Goal: Task Accomplishment & Management: Complete application form

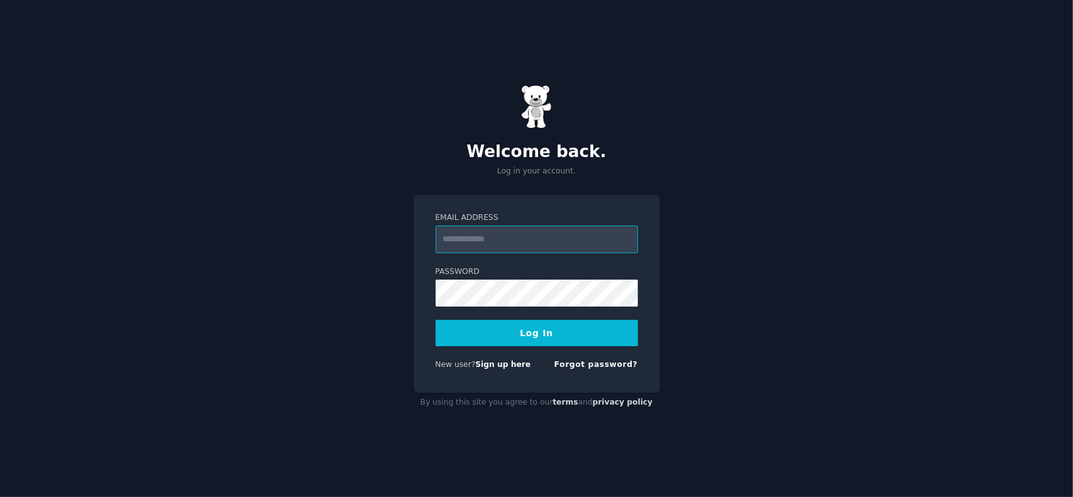
type input "**********"
click at [528, 333] on button "Log In" at bounding box center [537, 333] width 202 height 26
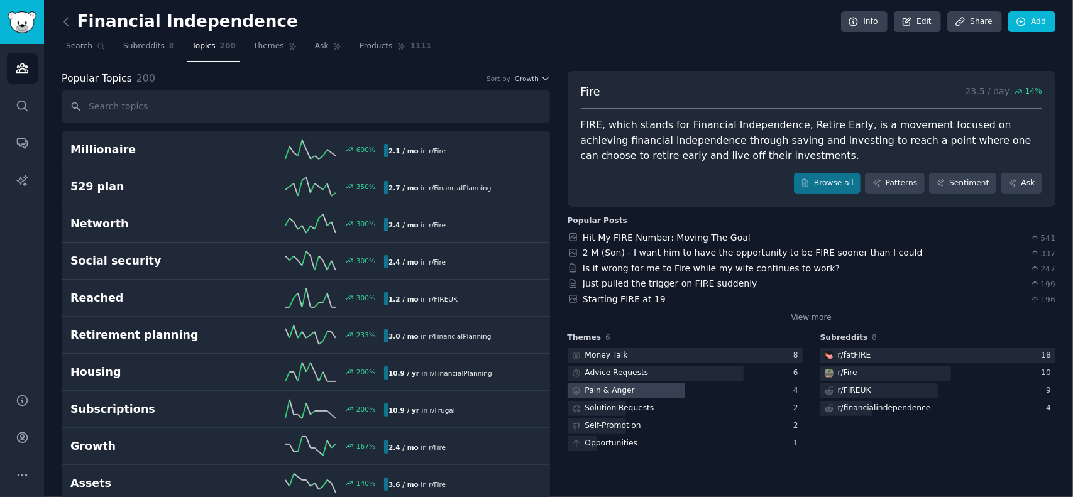
click at [612, 389] on div "Pain & Anger" at bounding box center [610, 390] width 50 height 11
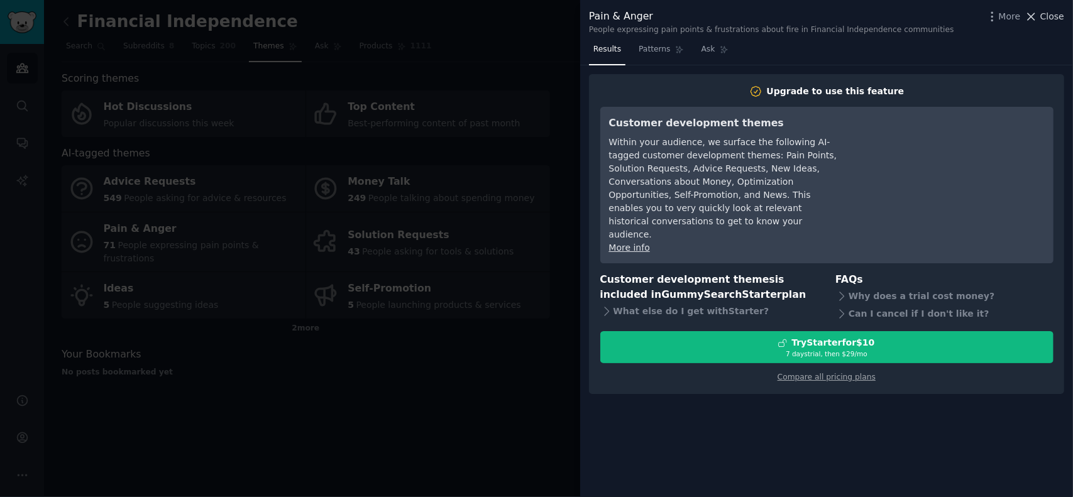
click at [1046, 17] on span "Close" at bounding box center [1053, 16] width 24 height 13
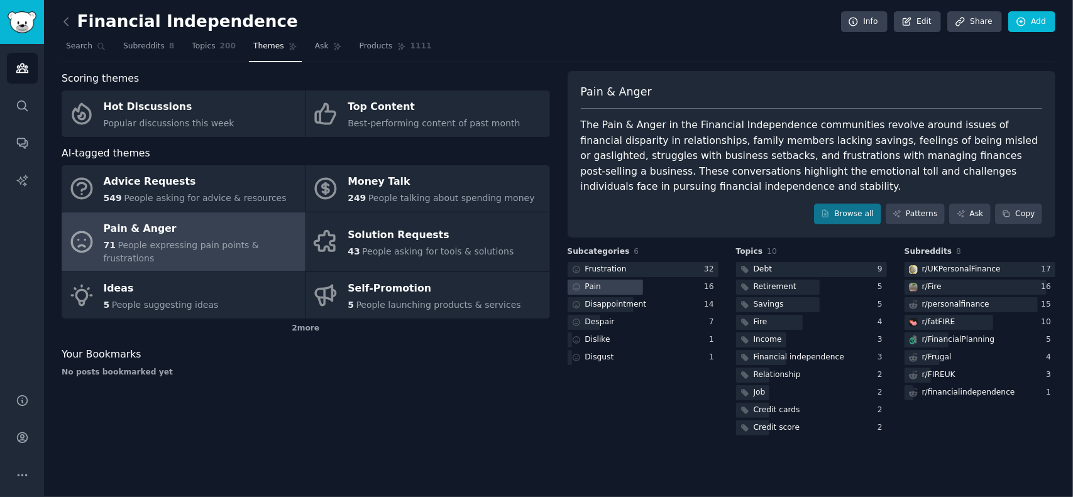
click at [590, 285] on div "Pain" at bounding box center [593, 287] width 16 height 11
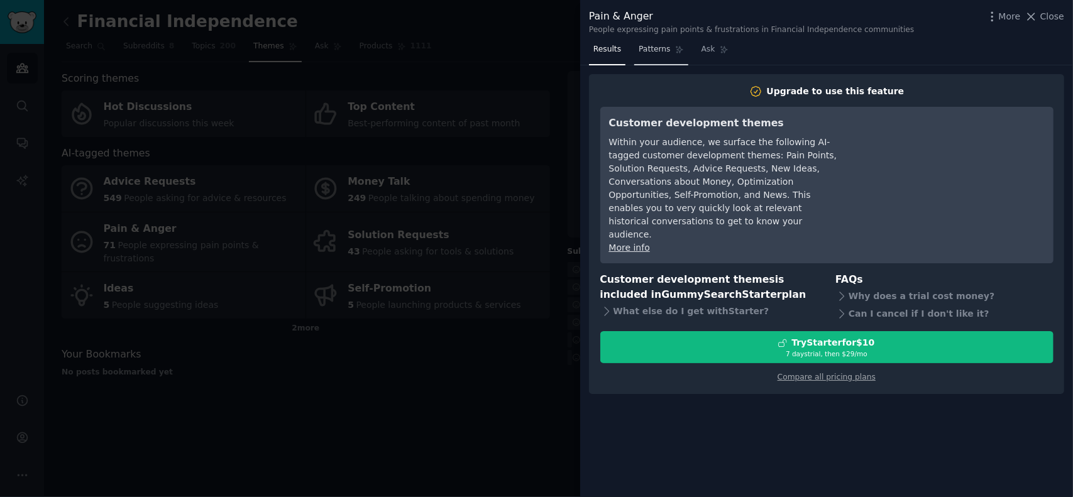
click at [649, 53] on span "Patterns" at bounding box center [654, 49] width 31 height 11
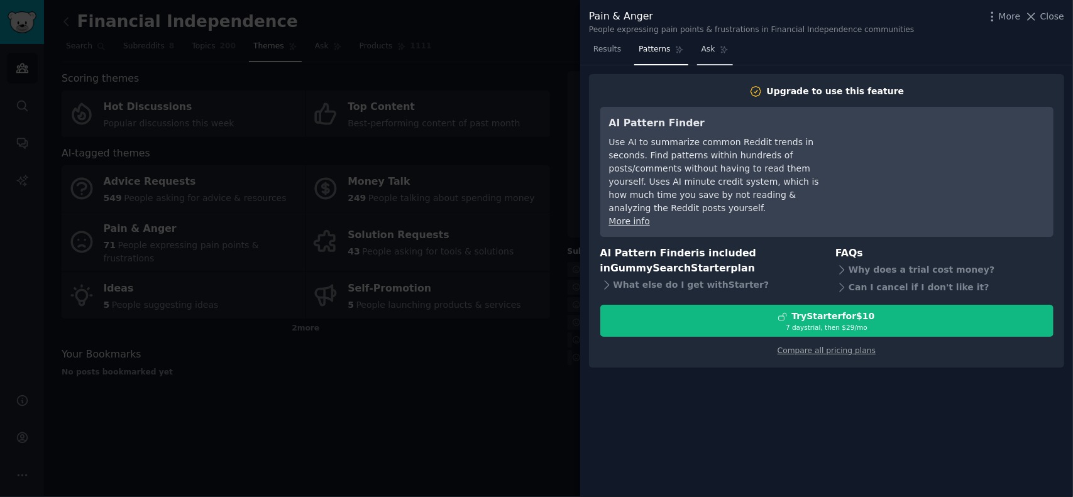
click at [707, 53] on span "Ask" at bounding box center [709, 49] width 14 height 11
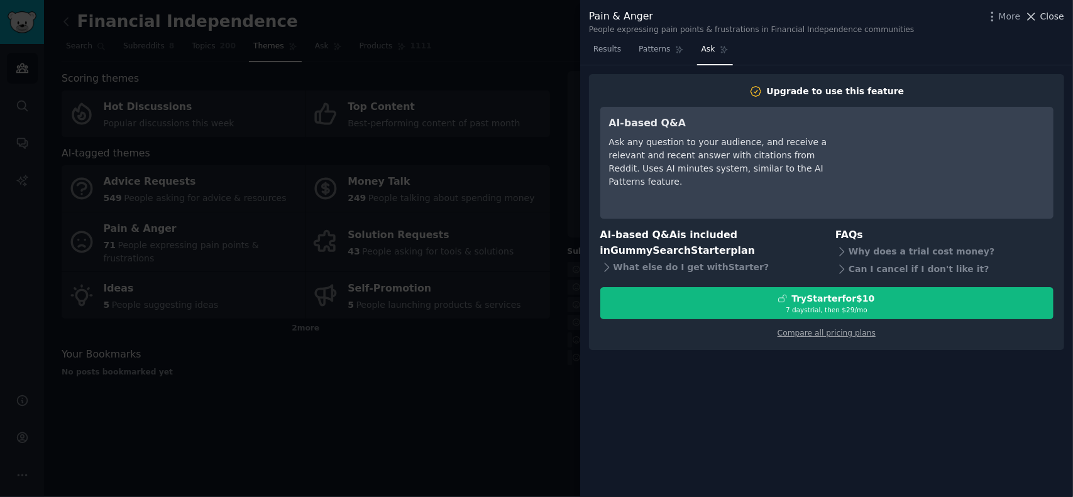
click at [1051, 14] on span "Close" at bounding box center [1053, 16] width 24 height 13
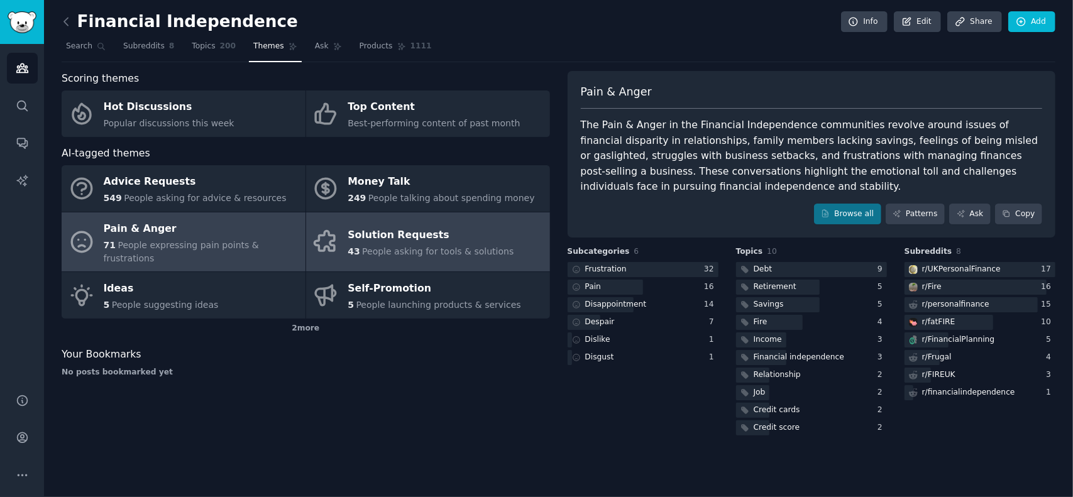
click at [410, 226] on div "Solution Requests" at bounding box center [431, 236] width 166 height 20
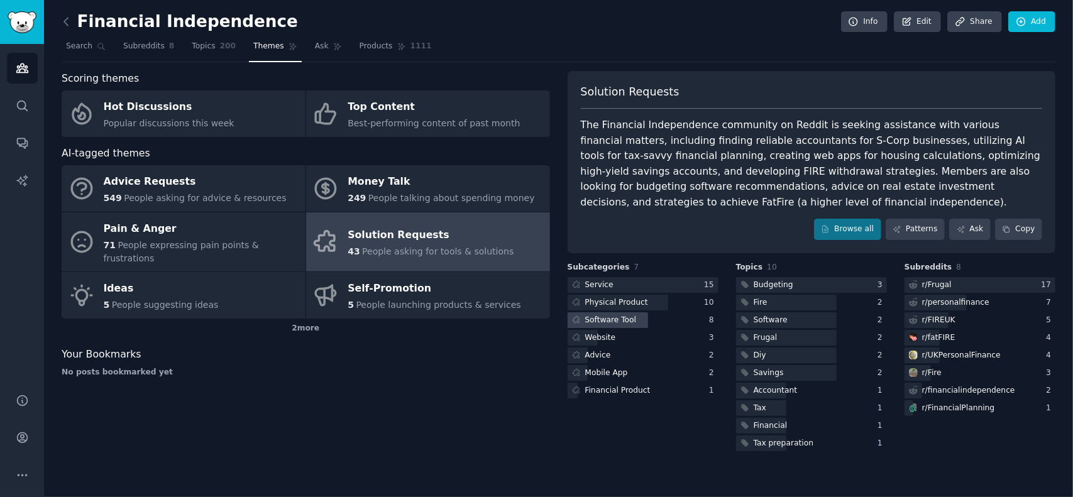
click at [616, 317] on div "Software Tool" at bounding box center [611, 320] width 52 height 11
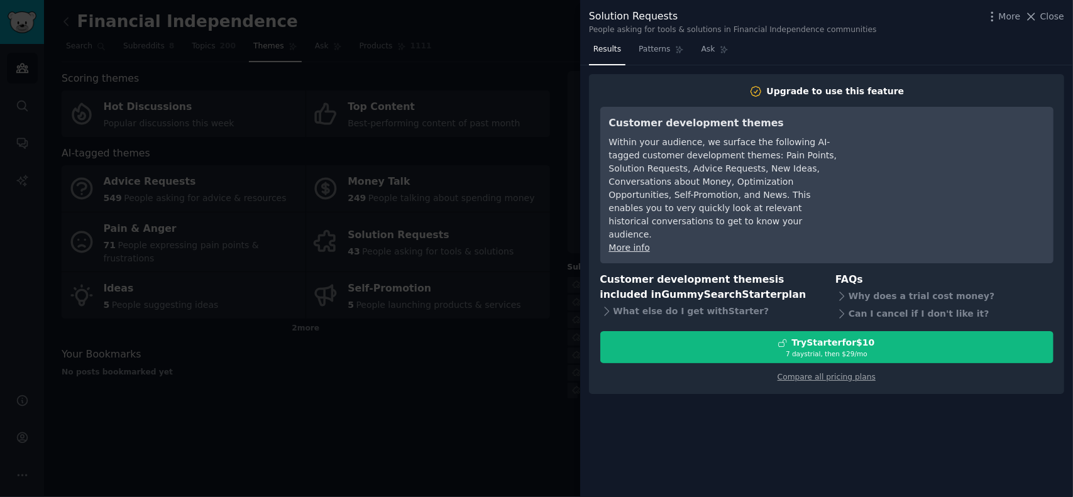
drag, startPoint x: 1048, startPoint y: 19, endPoint x: 1031, endPoint y: 26, distance: 17.5
click at [1048, 19] on span "Close" at bounding box center [1053, 16] width 24 height 13
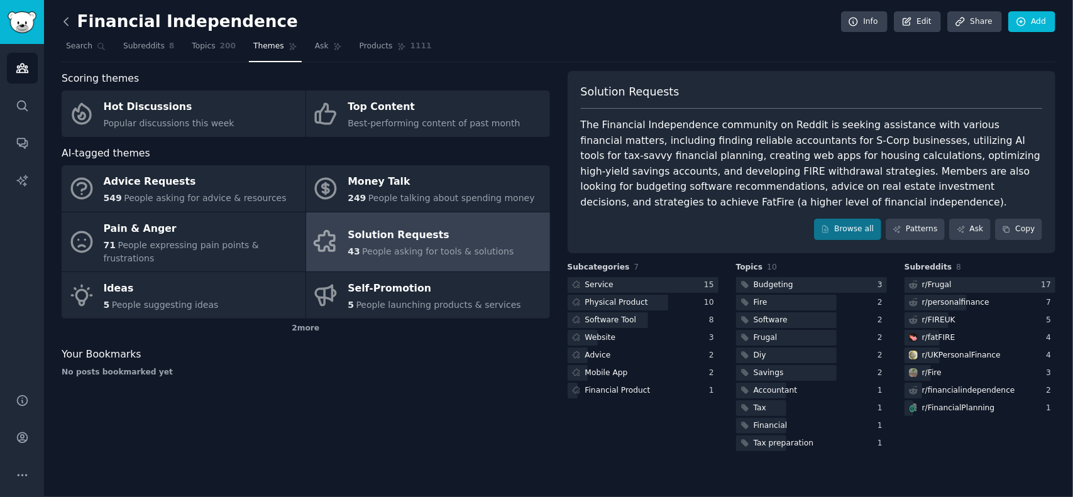
click at [65, 17] on icon at bounding box center [66, 21] width 13 height 13
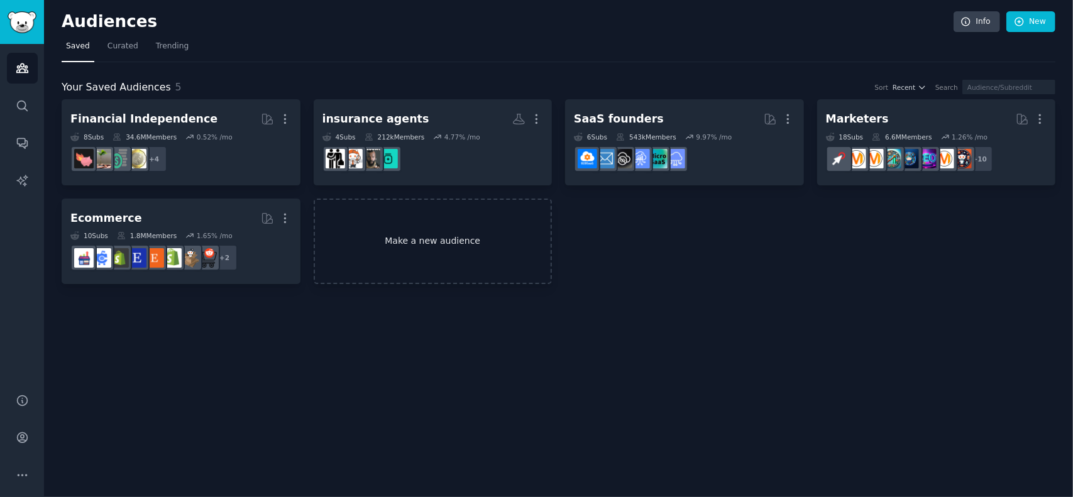
click at [401, 239] on link "Make a new audience" at bounding box center [433, 242] width 239 height 86
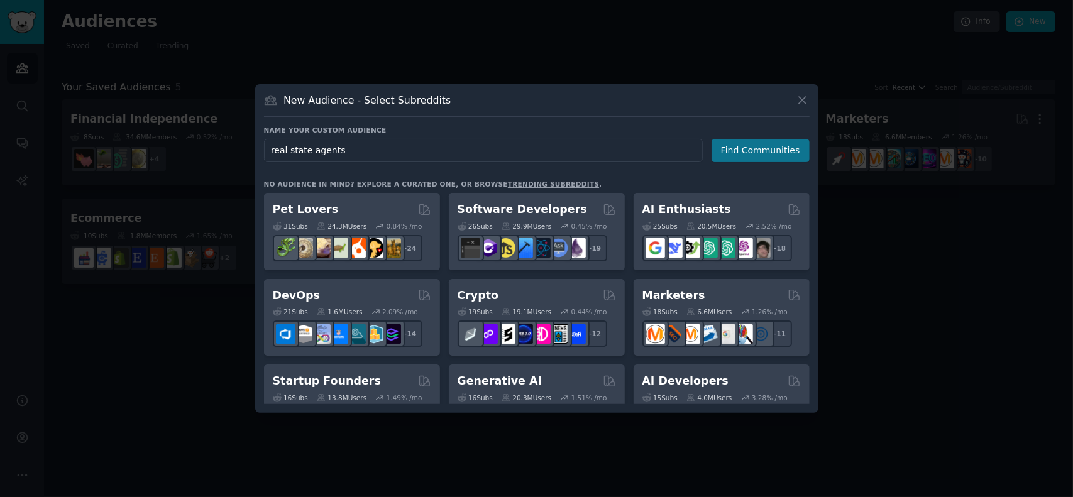
type input "real state agents"
click at [765, 153] on button "Find Communities" at bounding box center [761, 150] width 98 height 23
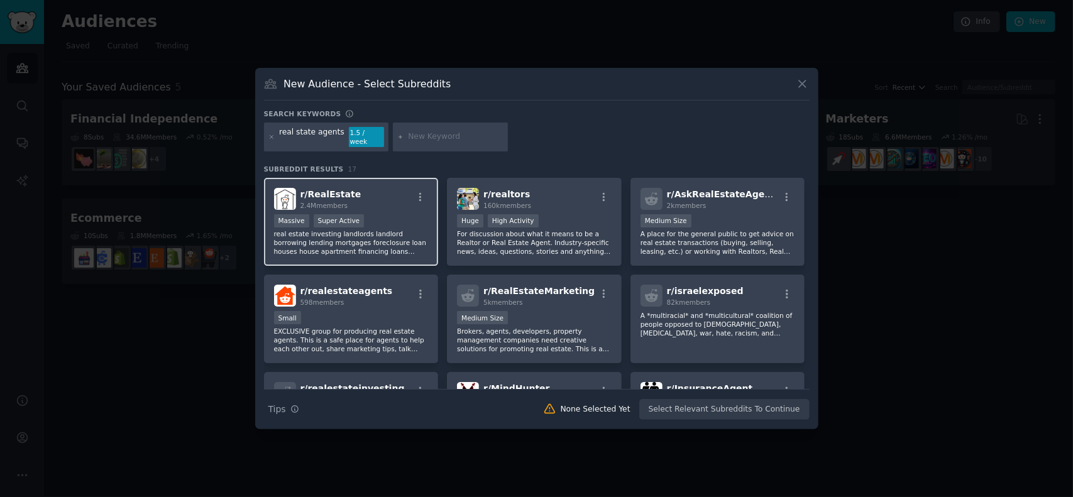
click at [377, 201] on div "r/ RealEstate 2.4M members" at bounding box center [351, 199] width 155 height 22
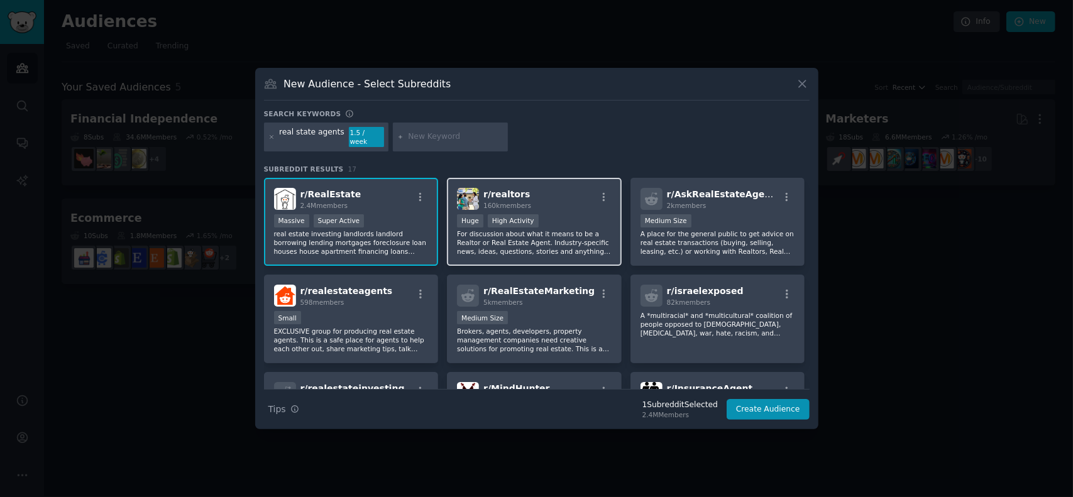
click at [580, 238] on p "For discussion about what it means to be a Realtor or Real Estate Agent. Indust…" at bounding box center [534, 243] width 155 height 26
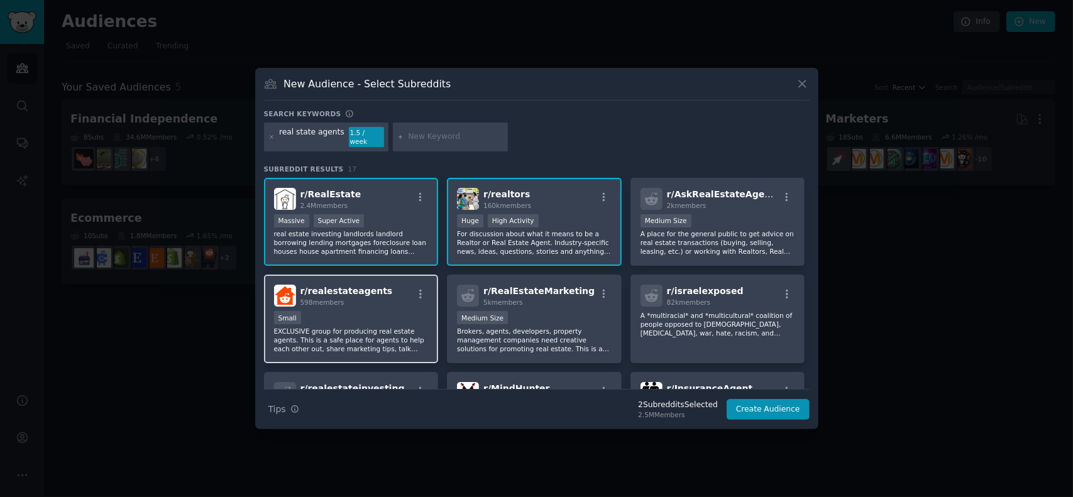
click at [365, 311] on div "Small" at bounding box center [351, 319] width 155 height 16
click at [372, 311] on div "Small" at bounding box center [351, 319] width 155 height 16
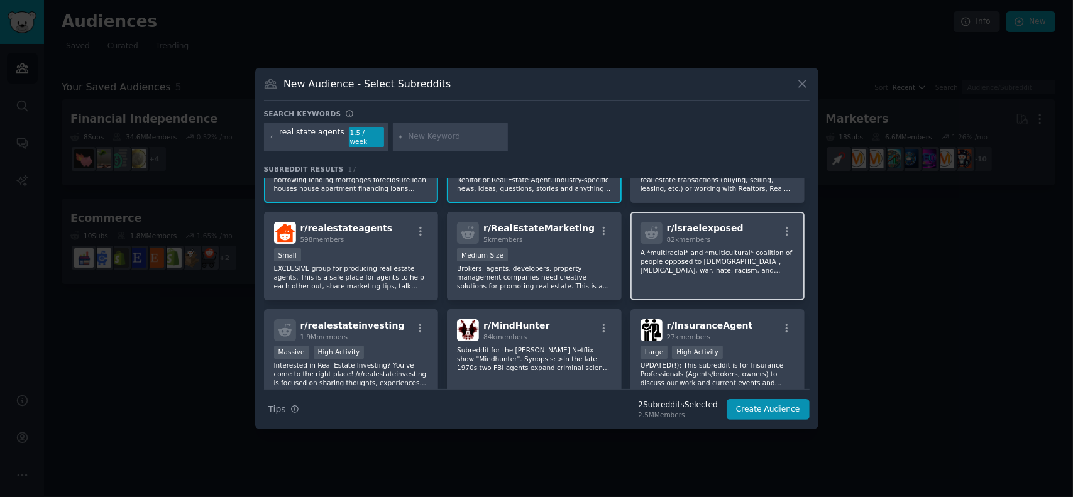
scroll to position [126, 0]
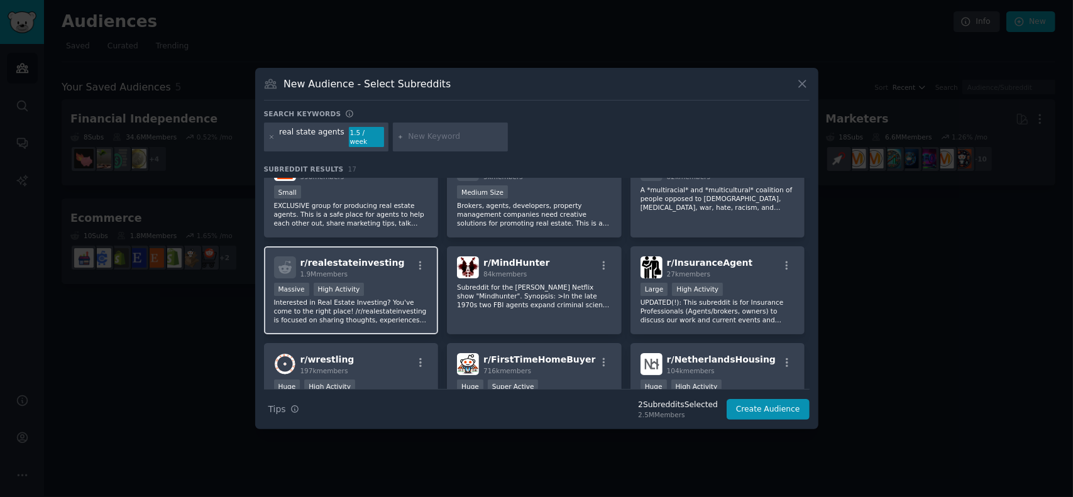
click at [395, 270] on div "r/ realestateinvesting 1.9M members" at bounding box center [351, 268] width 155 height 22
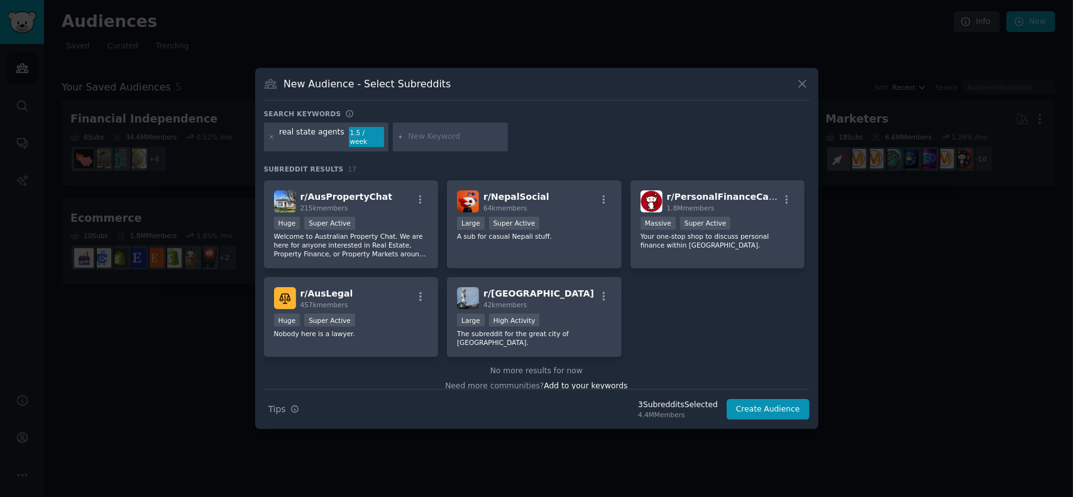
scroll to position [389, 0]
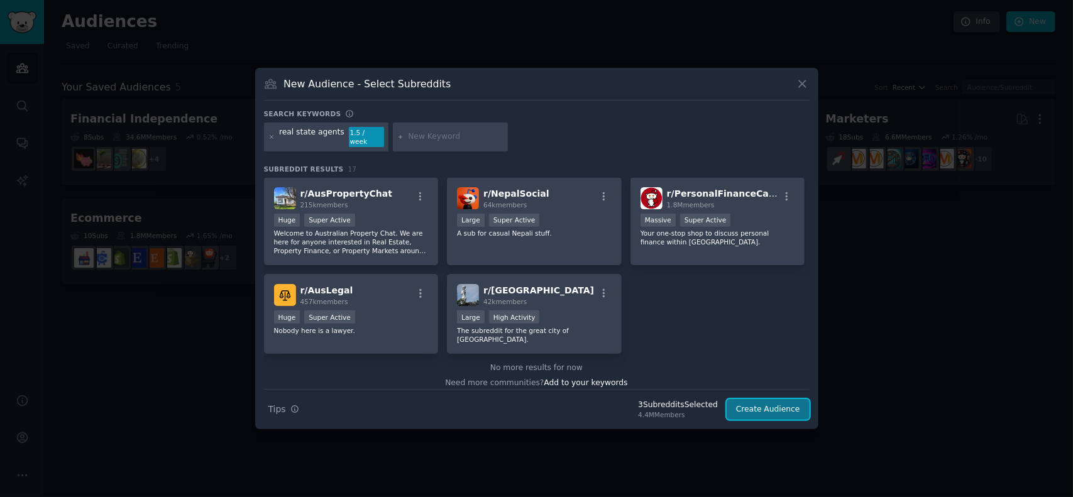
click at [776, 402] on button "Create Audience" at bounding box center [768, 409] width 83 height 21
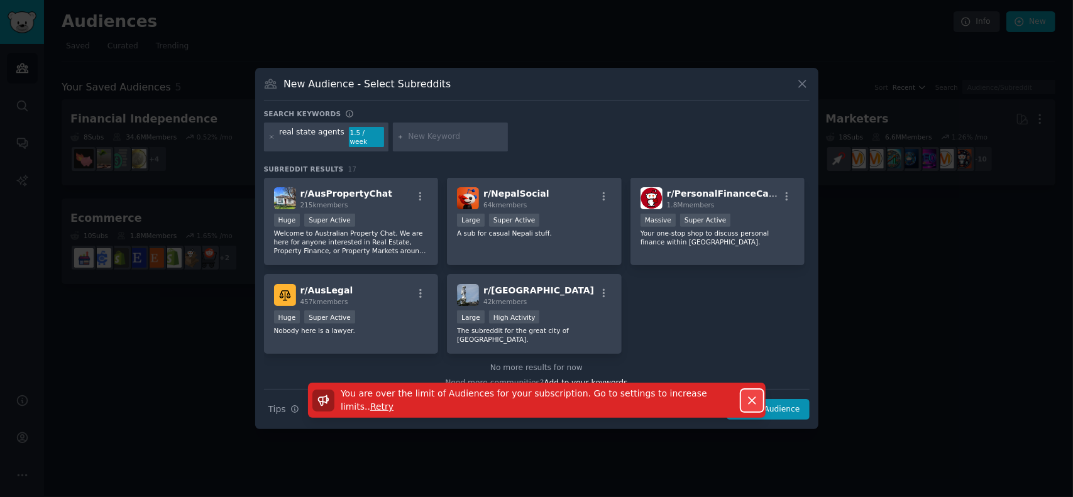
click at [751, 397] on icon "button" at bounding box center [752, 400] width 7 height 7
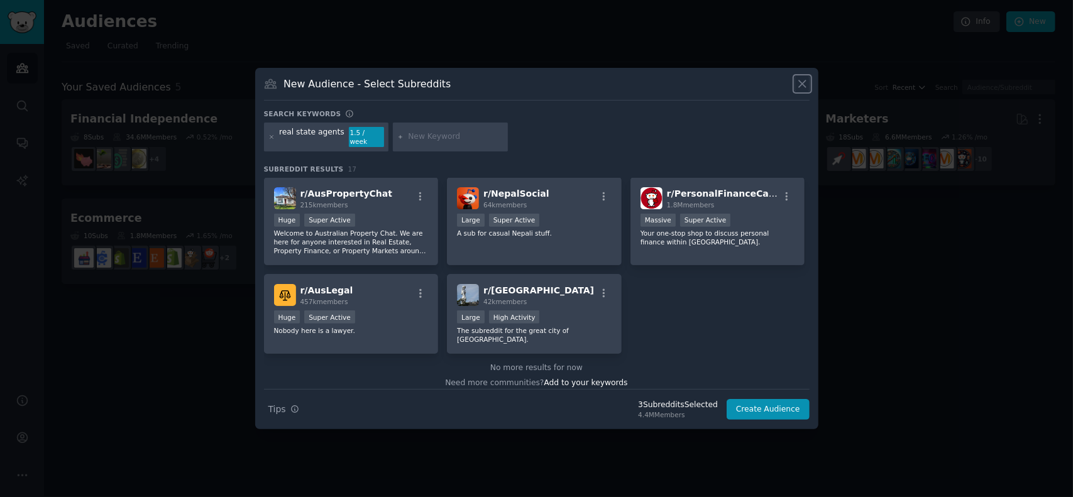
click at [802, 88] on icon at bounding box center [802, 84] width 7 height 7
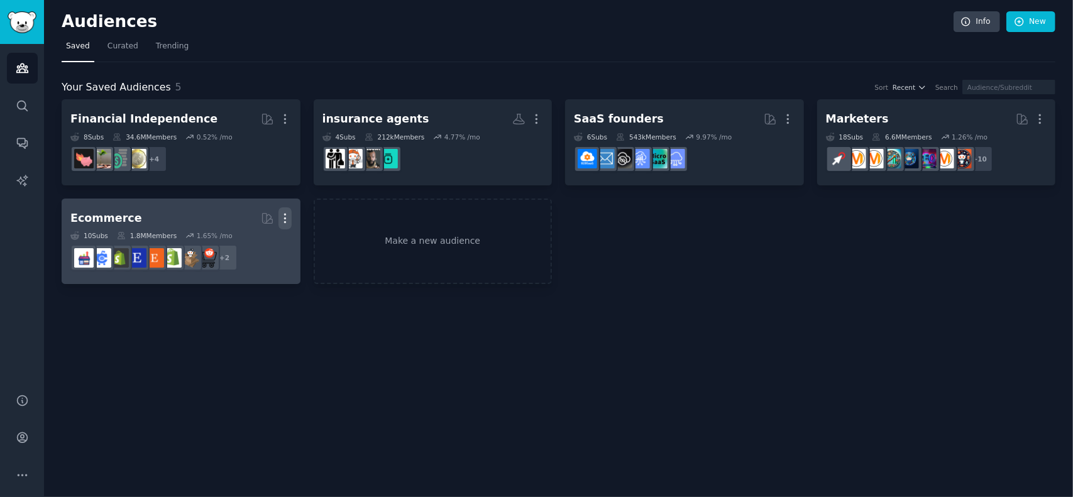
click at [285, 218] on icon "button" at bounding box center [284, 218] width 1 height 9
click at [236, 241] on div "Delete" at bounding box center [242, 244] width 60 height 26
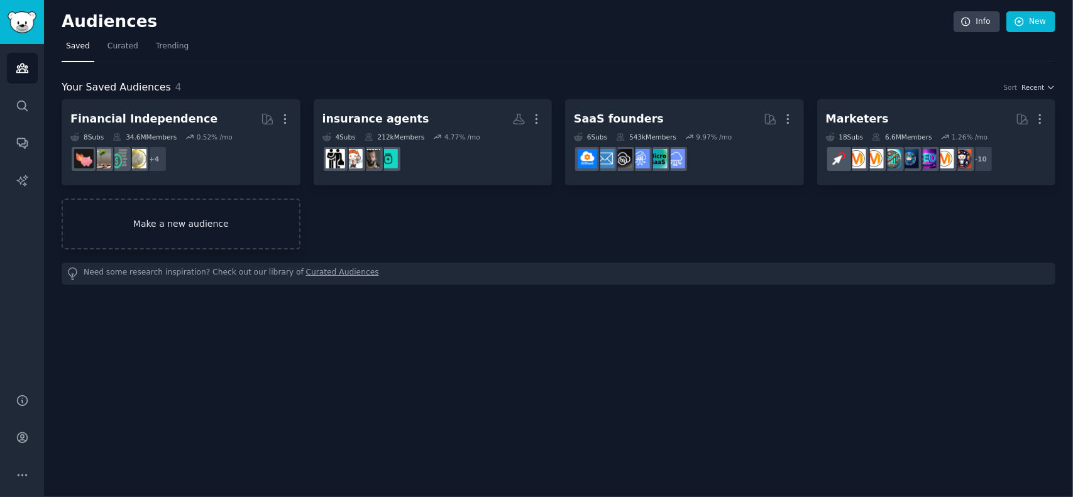
click at [202, 212] on link "Make a new audience" at bounding box center [181, 224] width 239 height 51
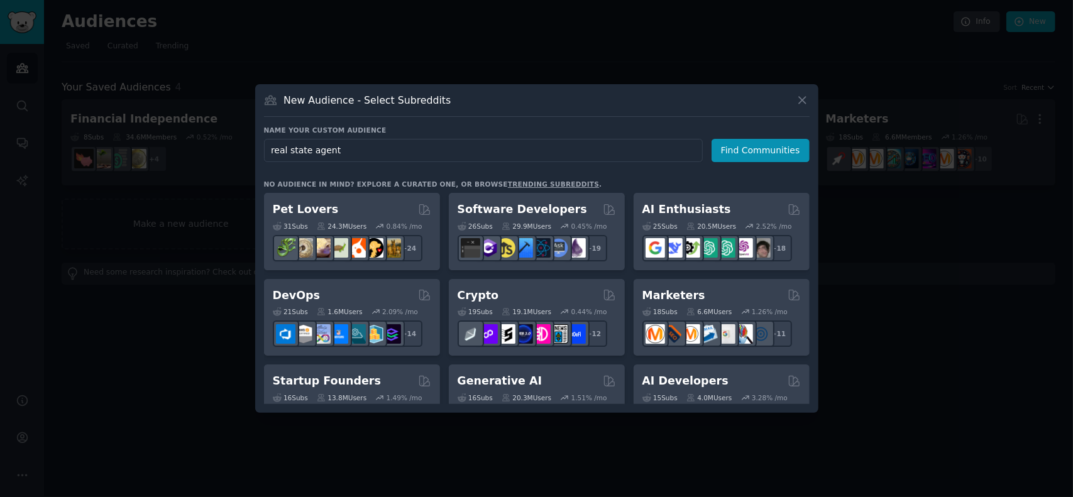
type input "real state agents"
click button "Find Communities" at bounding box center [761, 150] width 98 height 23
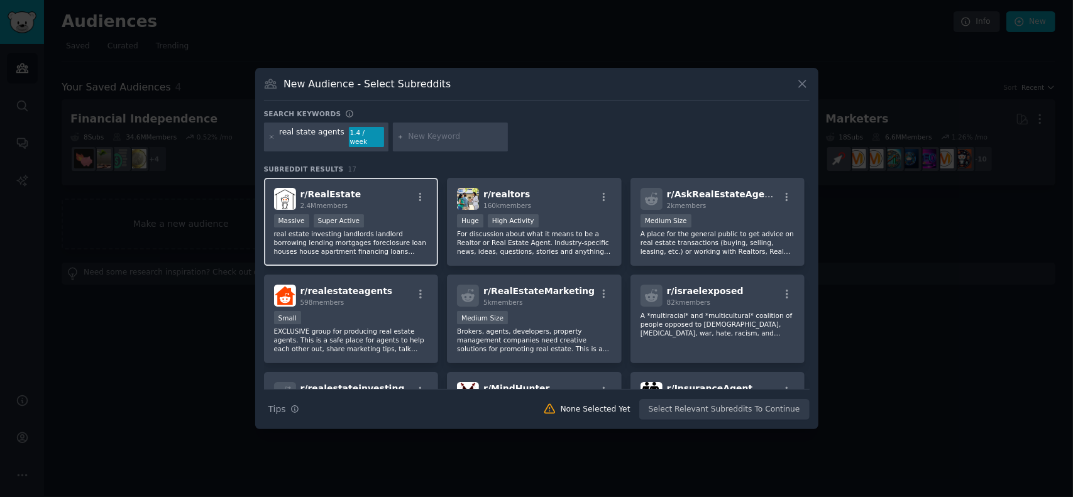
click at [372, 196] on div "r/ RealEstate 2.4M members" at bounding box center [351, 199] width 155 height 22
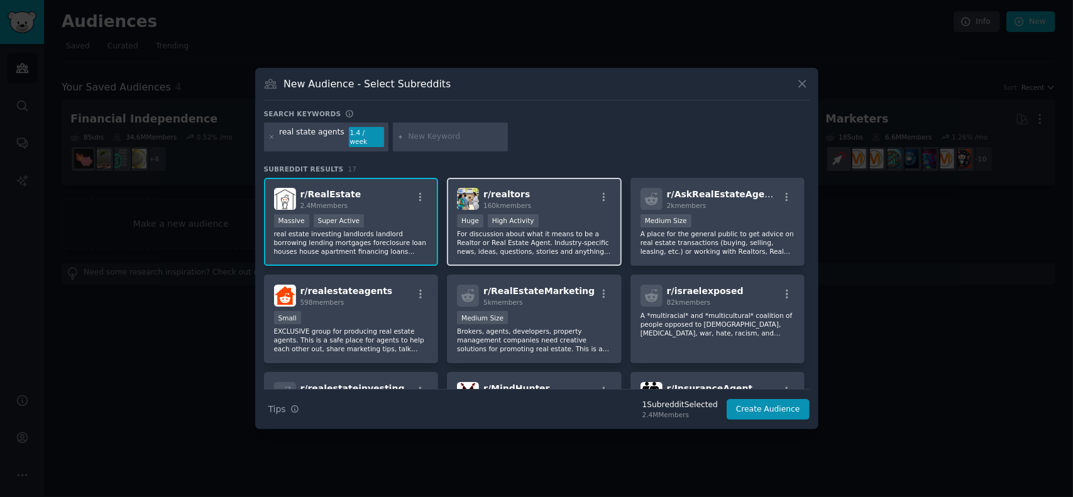
click at [542, 194] on div "r/ realtors 160k members" at bounding box center [534, 199] width 155 height 22
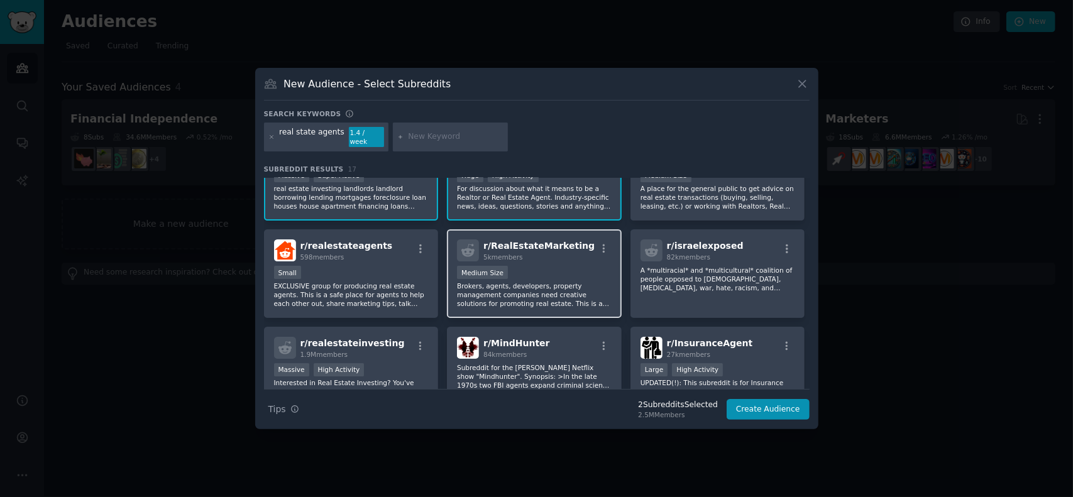
scroll to position [63, 0]
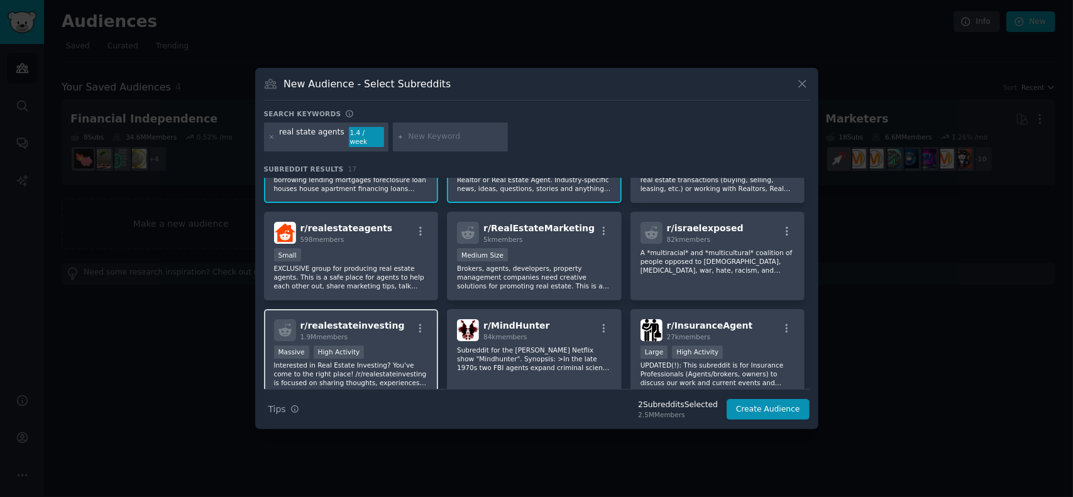
click at [374, 323] on span "r/ realestateinvesting" at bounding box center [353, 326] width 104 height 10
click at [761, 403] on button "Create Audience" at bounding box center [768, 409] width 83 height 21
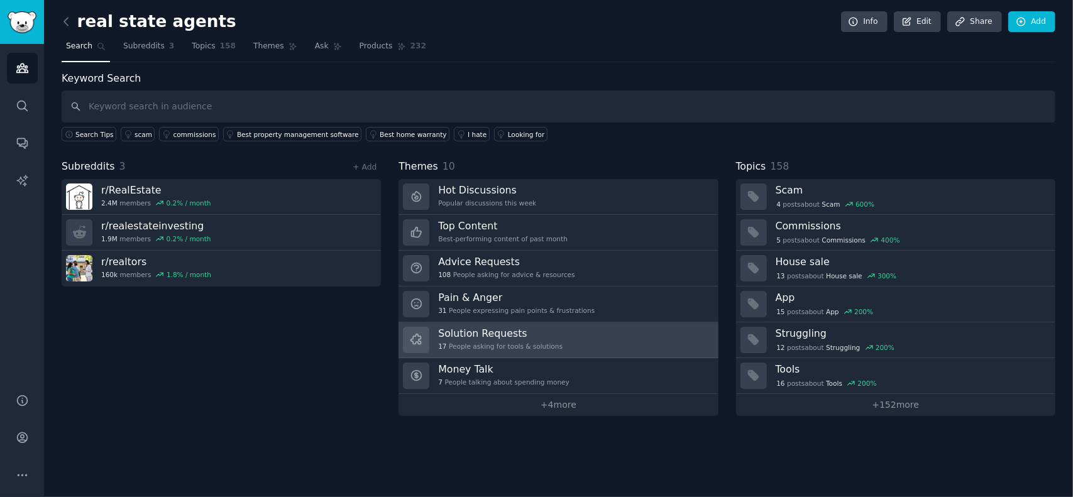
click at [474, 331] on h3 "Solution Requests" at bounding box center [500, 333] width 125 height 13
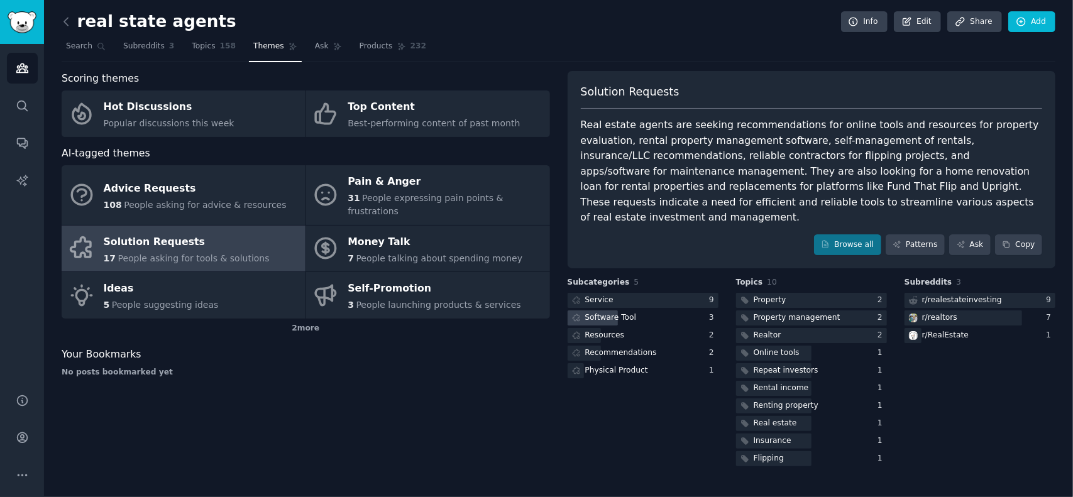
click at [606, 313] on div "Software Tool" at bounding box center [611, 318] width 52 height 11
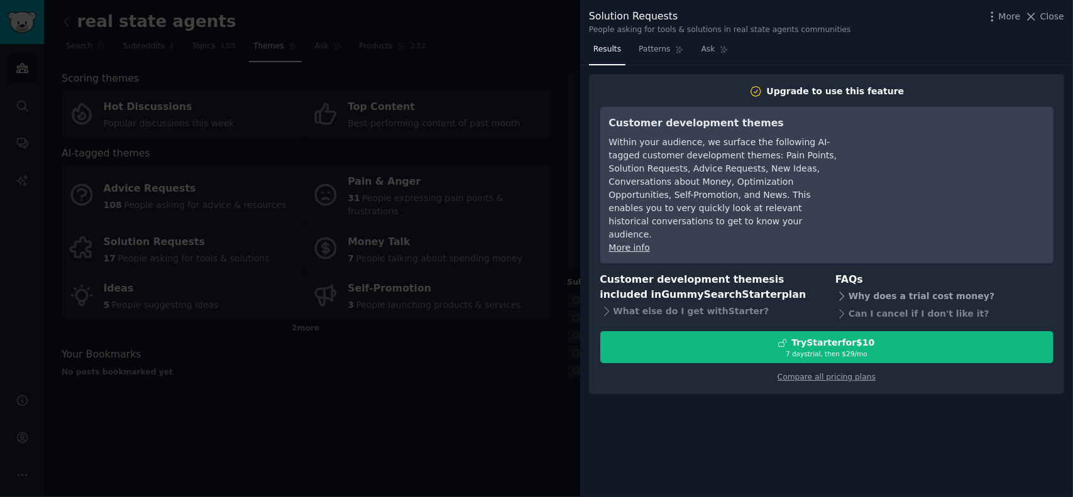
click at [917, 287] on div "Why does a trial cost money?" at bounding box center [945, 296] width 218 height 18
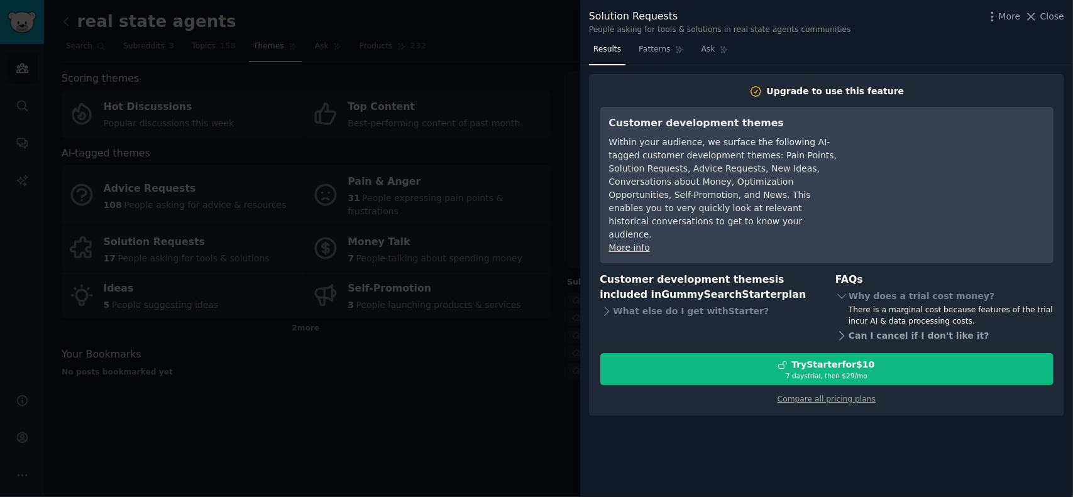
click at [877, 327] on div "Can I cancel if I don't like it?" at bounding box center [945, 336] width 218 height 18
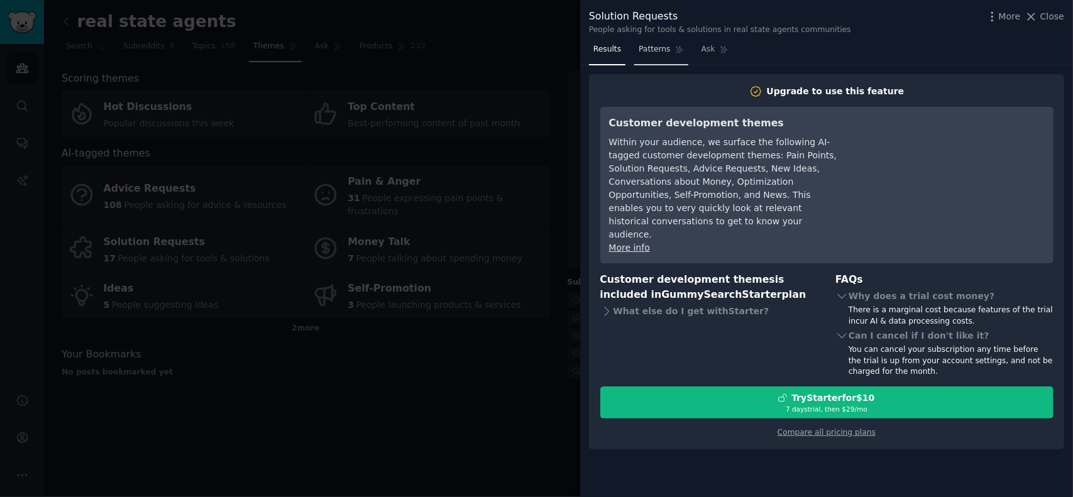
click at [650, 45] on span "Patterns" at bounding box center [654, 49] width 31 height 11
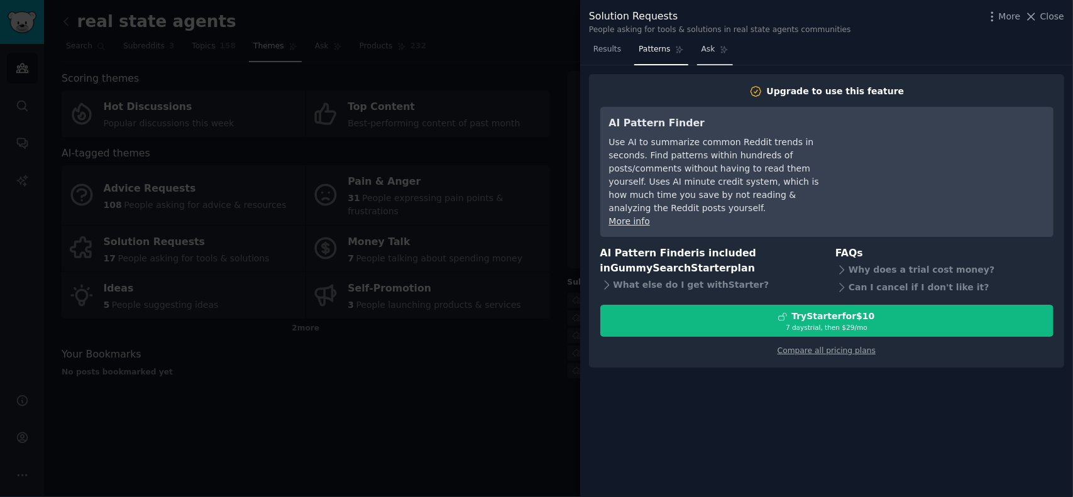
click at [702, 53] on span "Ask" at bounding box center [709, 49] width 14 height 11
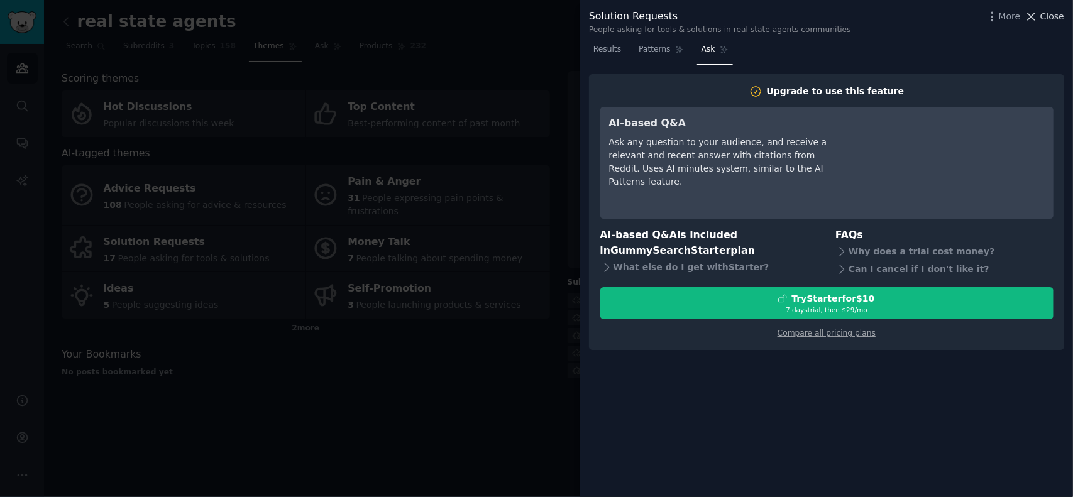
click at [1045, 16] on span "Close" at bounding box center [1053, 16] width 24 height 13
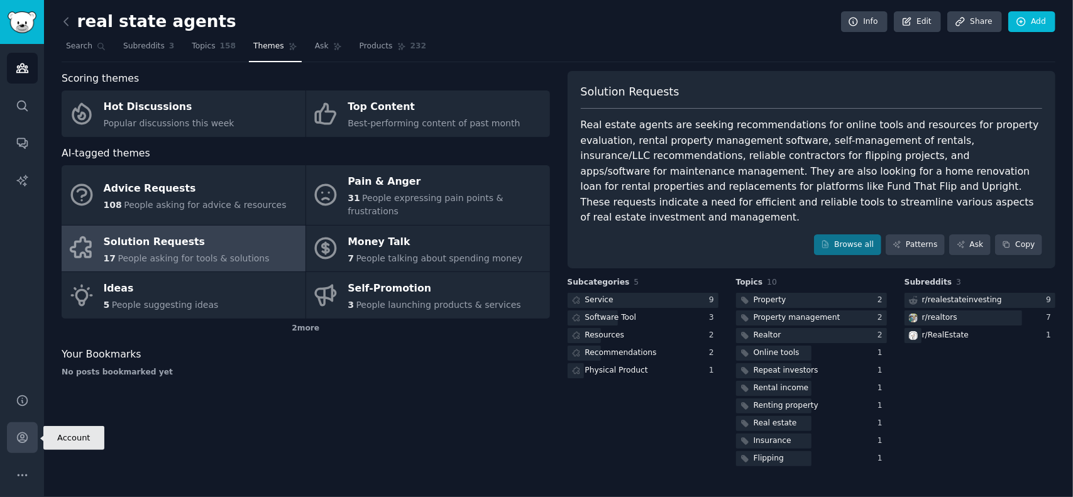
click at [18, 440] on icon "Sidebar" at bounding box center [22, 437] width 13 height 13
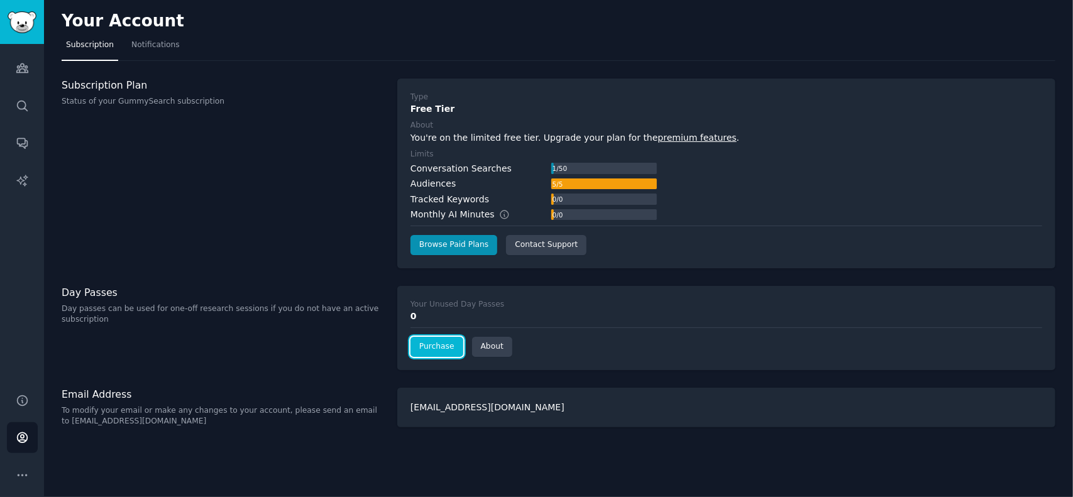
click at [431, 346] on link "Purchase" at bounding box center [437, 347] width 53 height 20
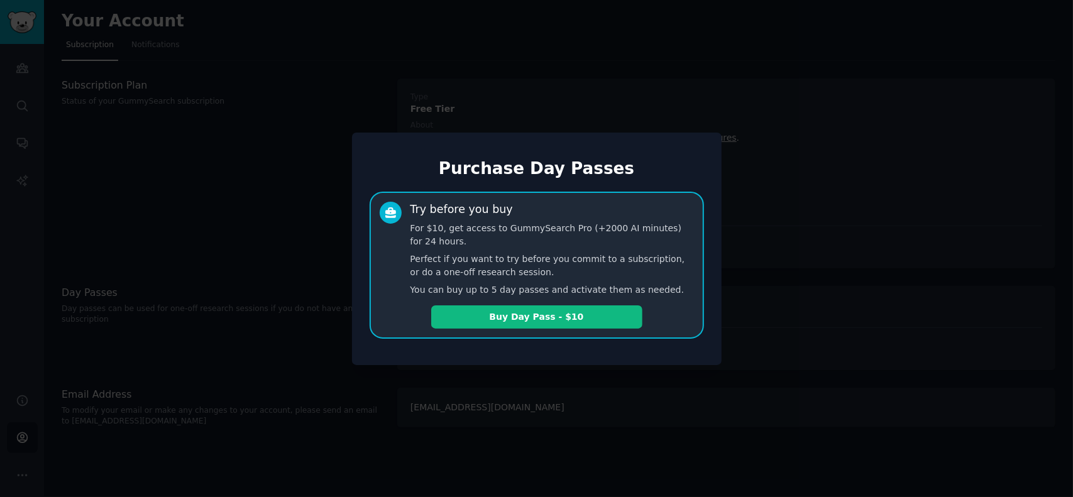
click at [270, 209] on div at bounding box center [536, 248] width 1073 height 497
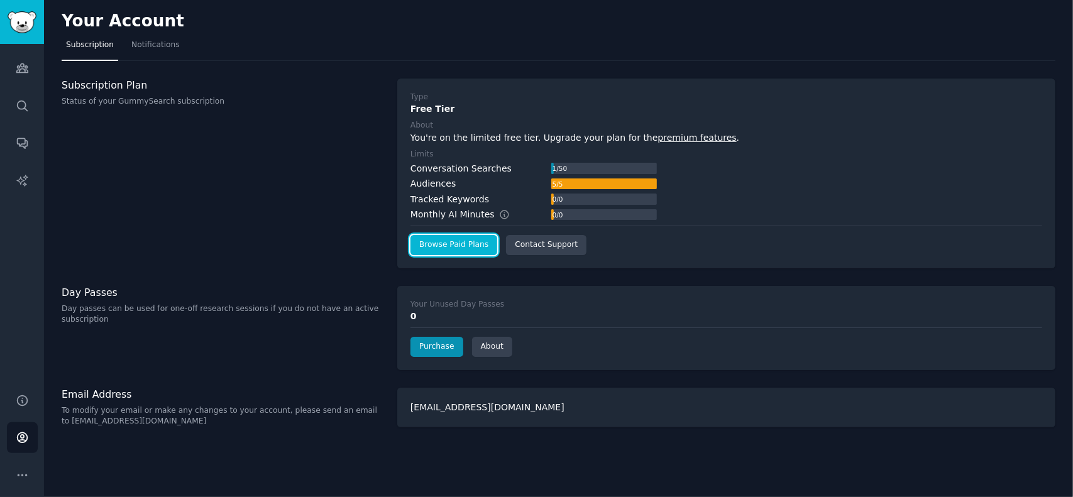
click at [446, 247] on link "Browse Paid Plans" at bounding box center [454, 245] width 87 height 20
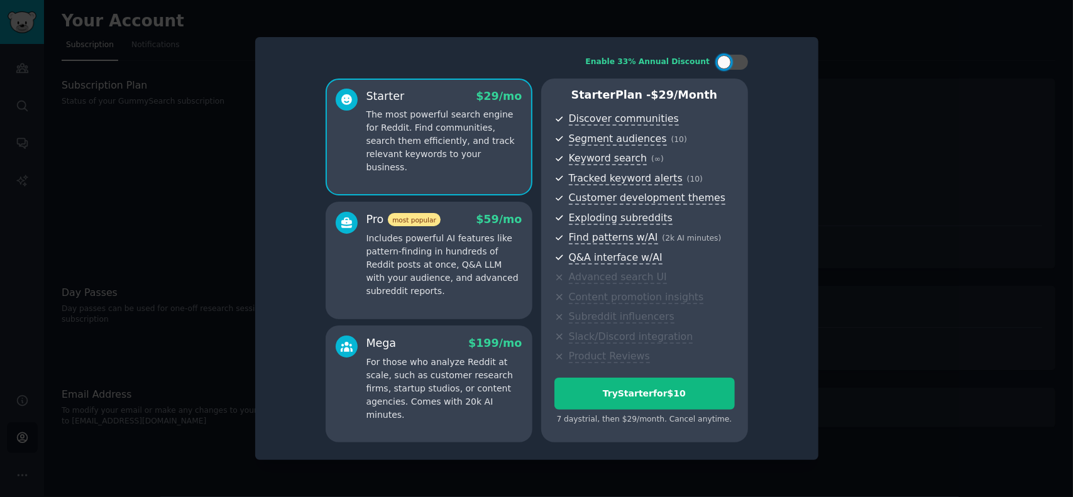
click at [423, 297] on p "Includes powerful AI features like pattern-finding in hundreds of Reddit posts …" at bounding box center [445, 265] width 156 height 66
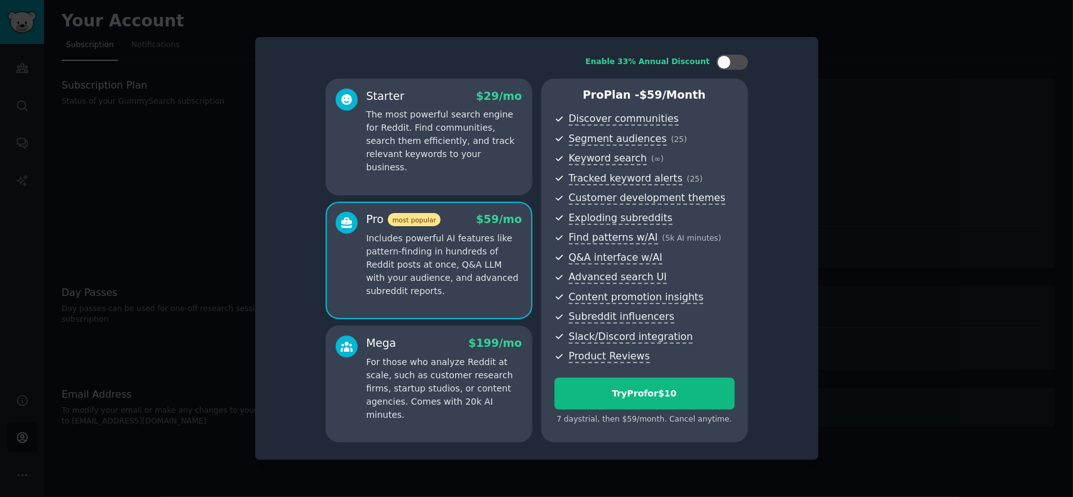
click at [450, 181] on div "Starter $ 29 /mo The most powerful search engine for Reddit. Find communities, …" at bounding box center [429, 137] width 207 height 117
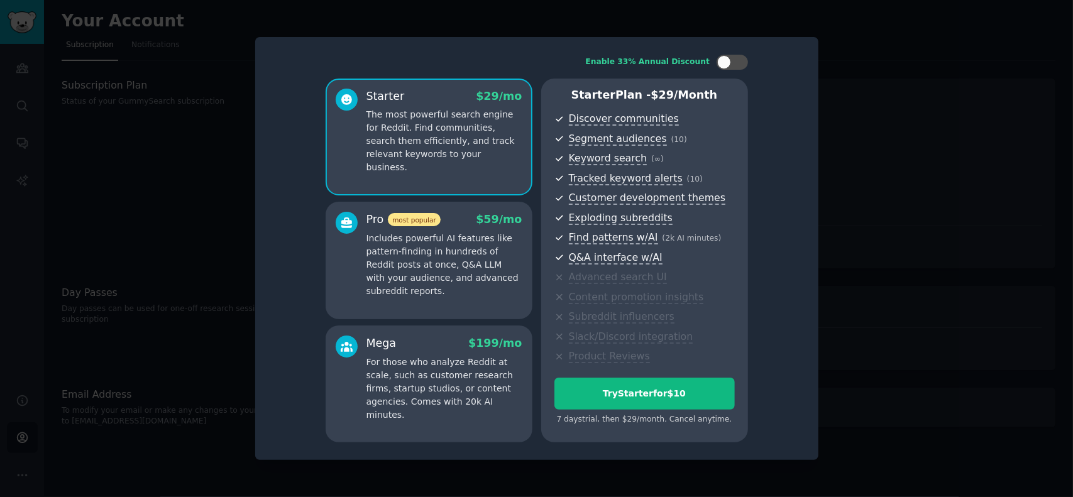
click at [444, 296] on p "Includes powerful AI features like pattern-finding in hundreds of Reddit posts …" at bounding box center [445, 265] width 156 height 66
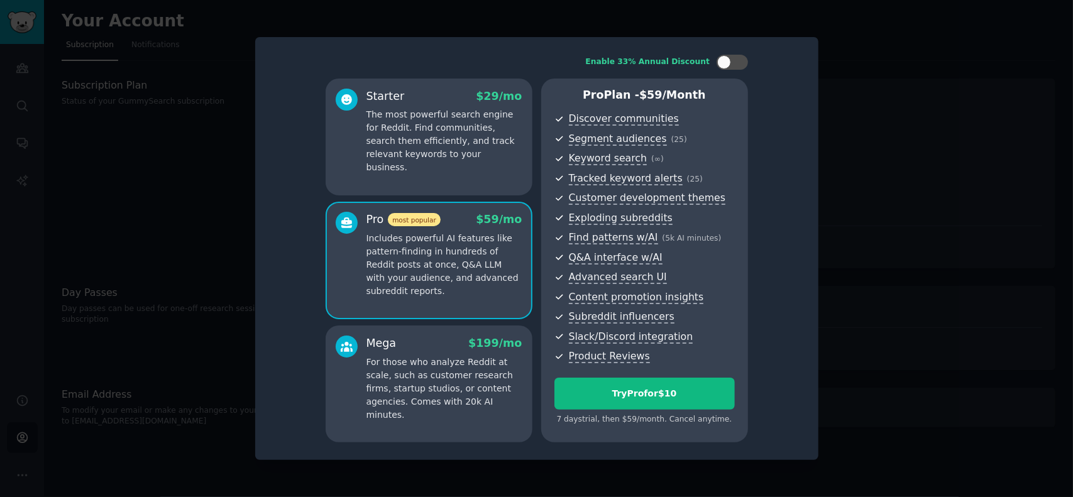
click at [420, 359] on p "For those who analyze Reddit at scale, such as customer research firms, startup…" at bounding box center [445, 389] width 156 height 66
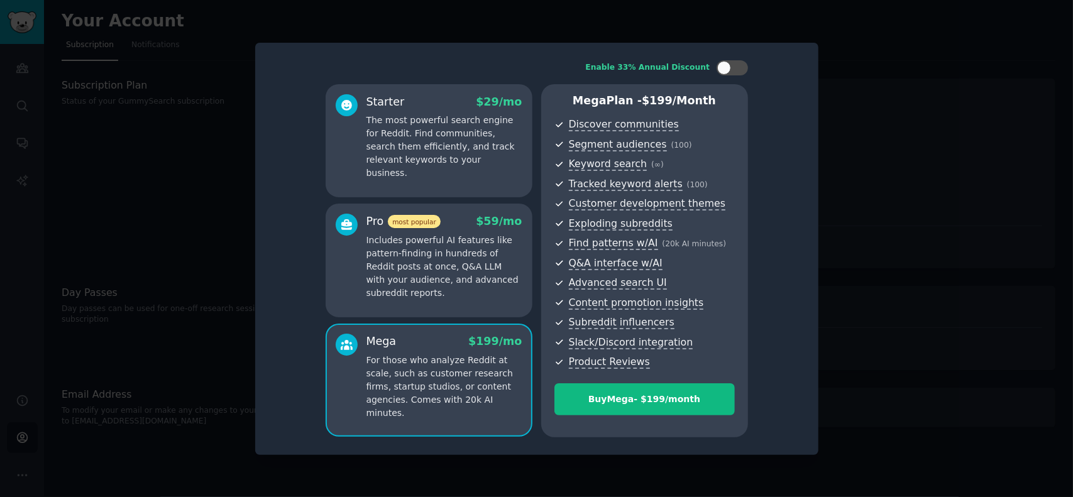
click at [432, 284] on p "Includes powerful AI features like pattern-finding in hundreds of Reddit posts …" at bounding box center [445, 267] width 156 height 66
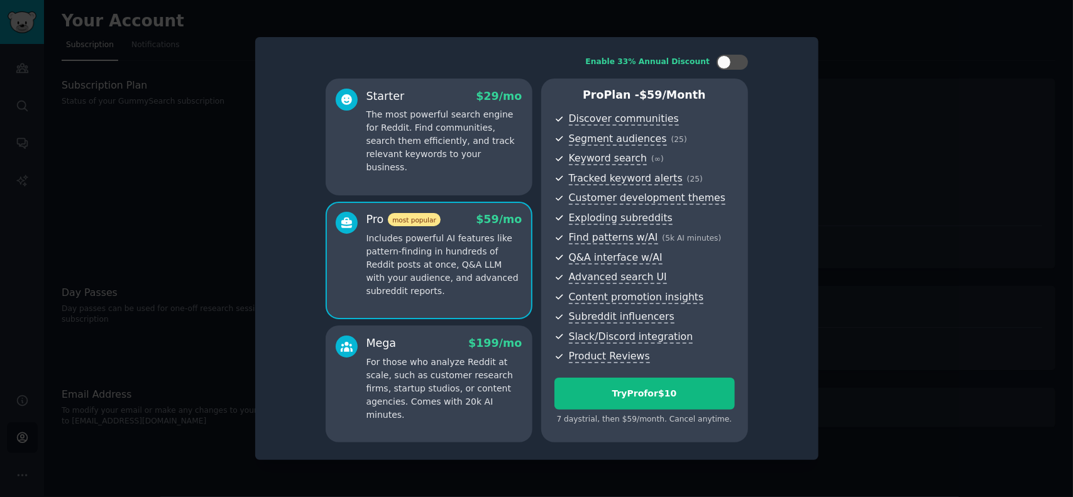
click at [440, 358] on p "For those who analyze Reddit at scale, such as customer research firms, startup…" at bounding box center [445, 389] width 156 height 66
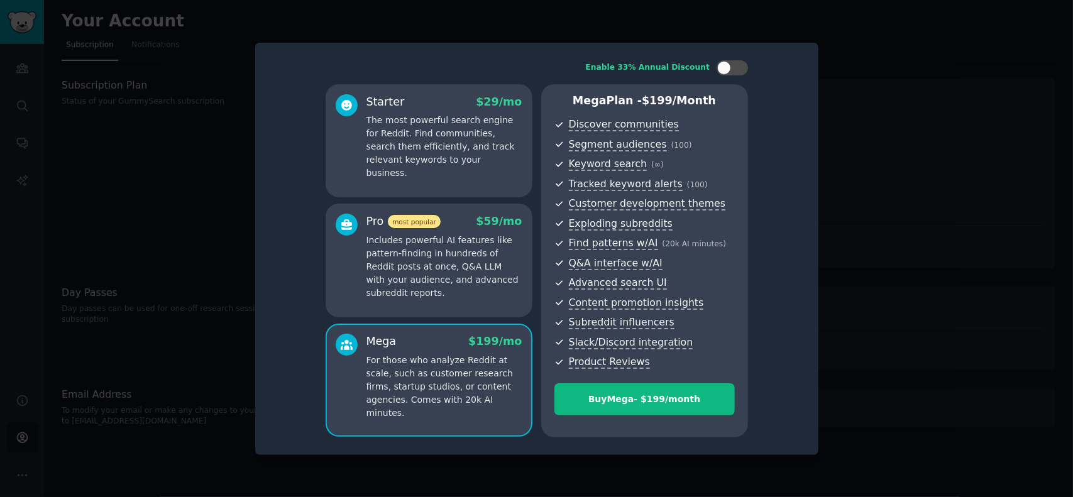
click at [439, 253] on p "Includes powerful AI features like pattern-finding in hundreds of Reddit posts …" at bounding box center [445, 267] width 156 height 66
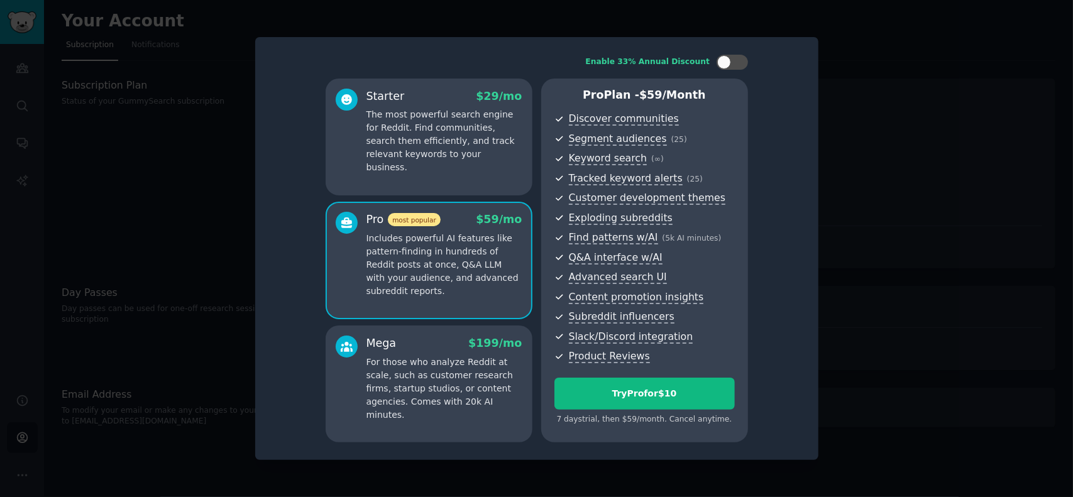
click at [434, 331] on div "Mega $ 199 /mo For those who analyze Reddit at scale, such as customer research…" at bounding box center [429, 384] width 207 height 117
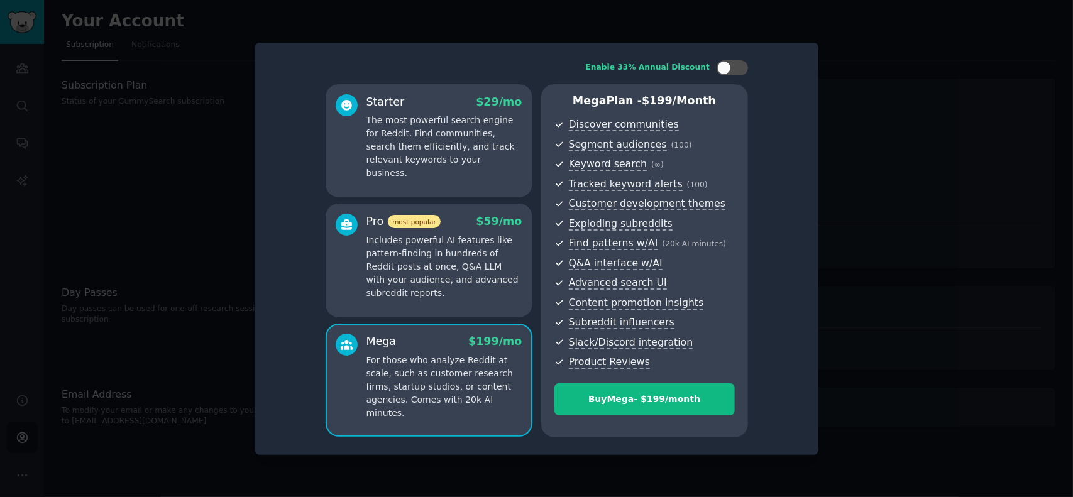
click at [435, 270] on p "Includes powerful AI features like pattern-finding in hundreds of Reddit posts …" at bounding box center [445, 267] width 156 height 66
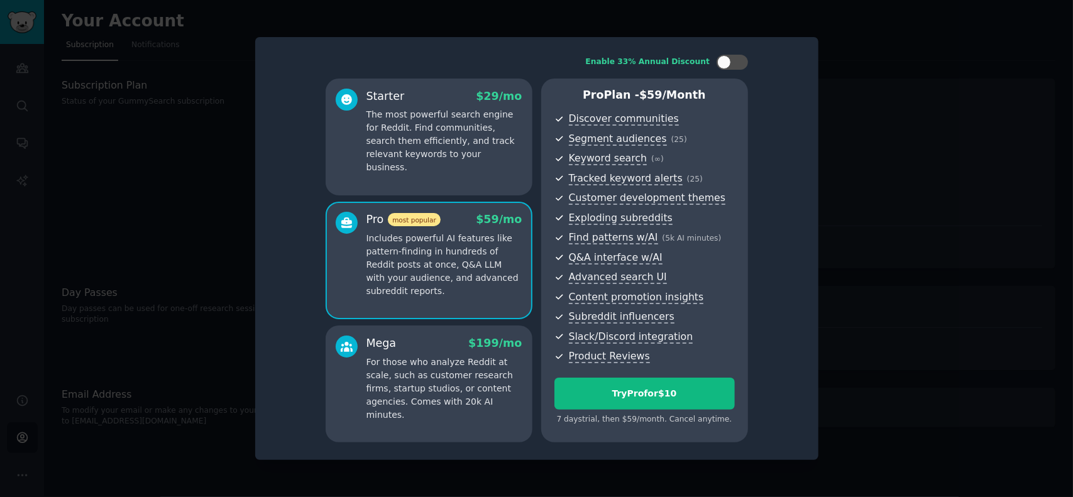
click at [164, 149] on div at bounding box center [536, 248] width 1073 height 497
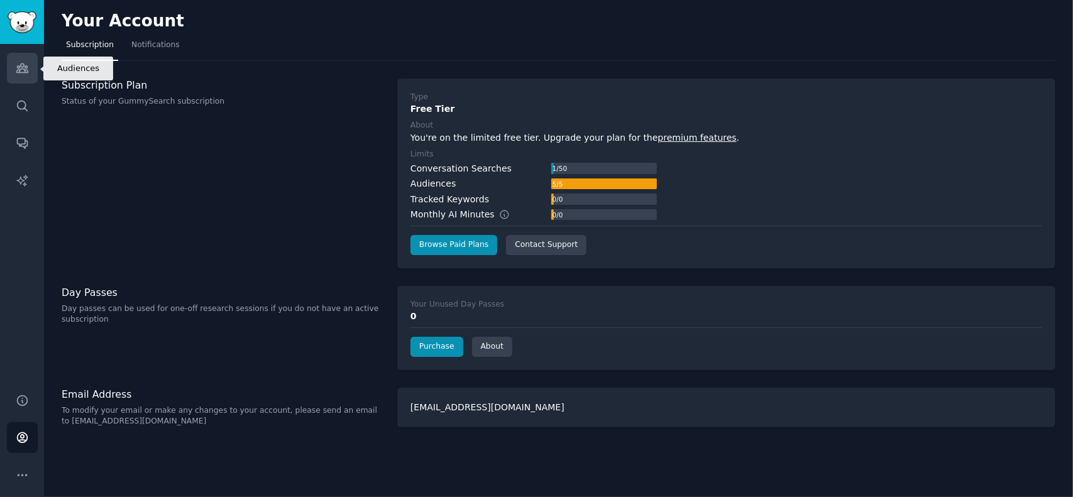
click at [22, 68] on icon "Sidebar" at bounding box center [22, 68] width 13 height 13
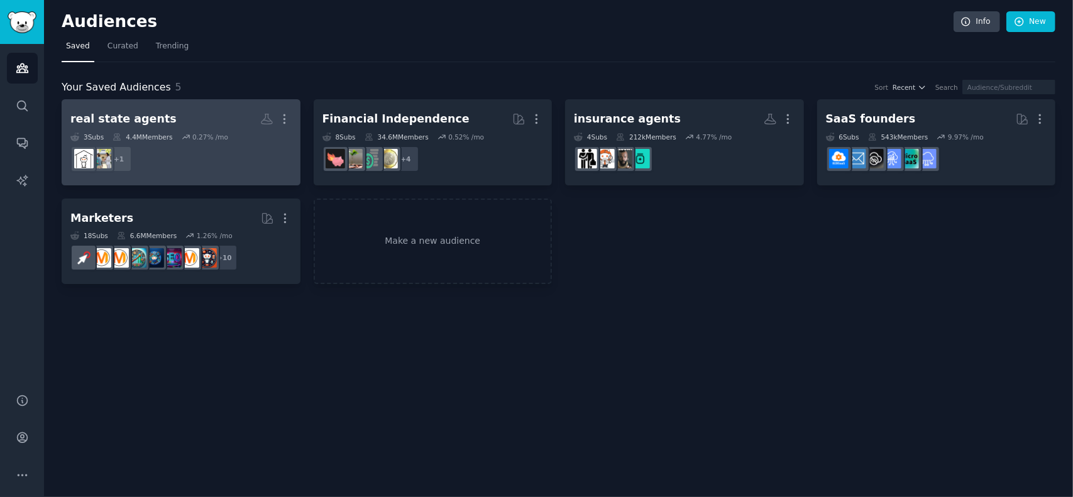
click at [196, 160] on dd "+ 1" at bounding box center [180, 158] width 221 height 35
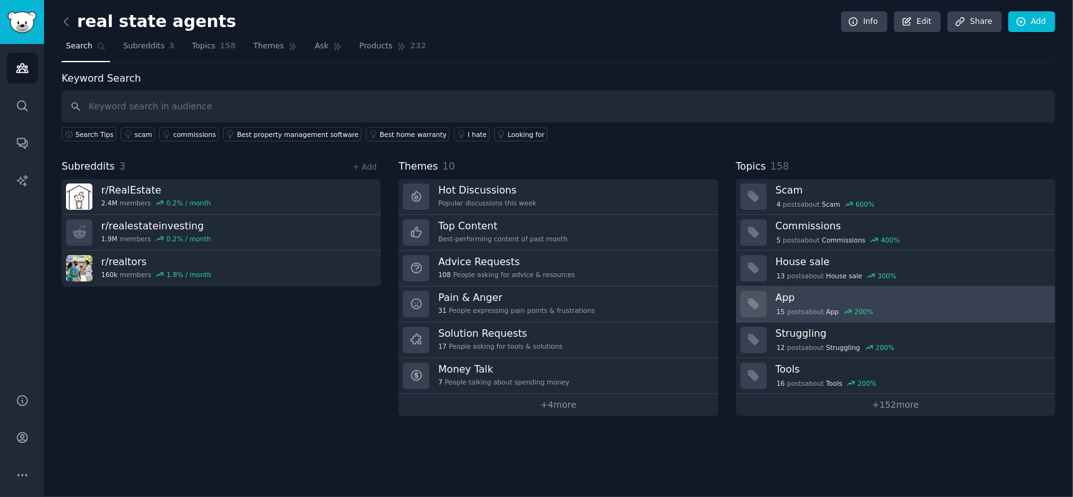
click at [799, 296] on h3 "App" at bounding box center [911, 297] width 271 height 13
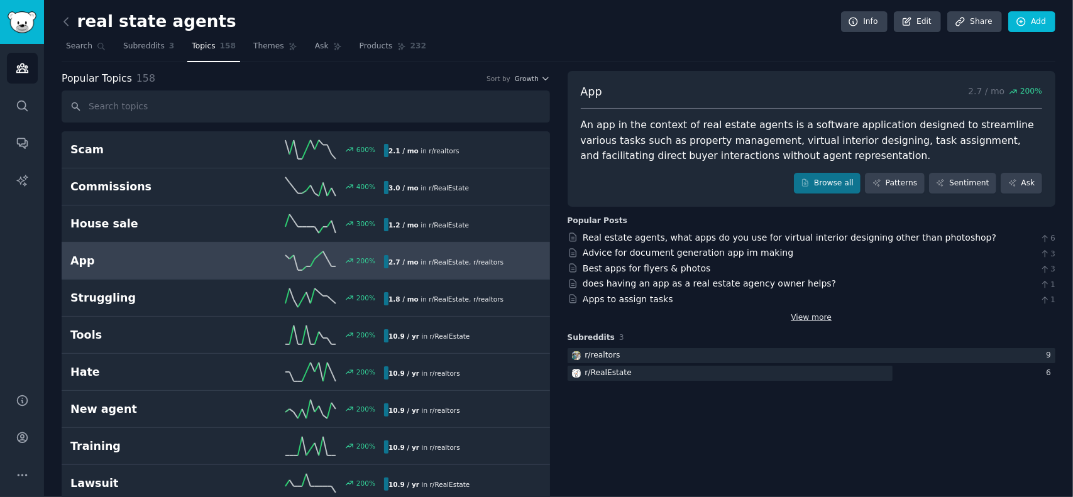
click at [820, 314] on link "View more" at bounding box center [811, 318] width 41 height 11
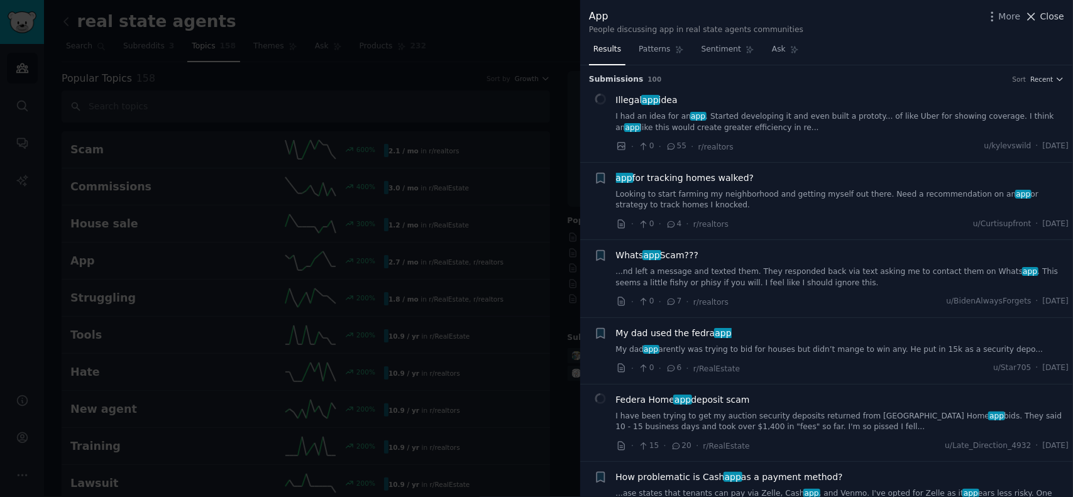
click at [1045, 18] on span "Close" at bounding box center [1053, 16] width 24 height 13
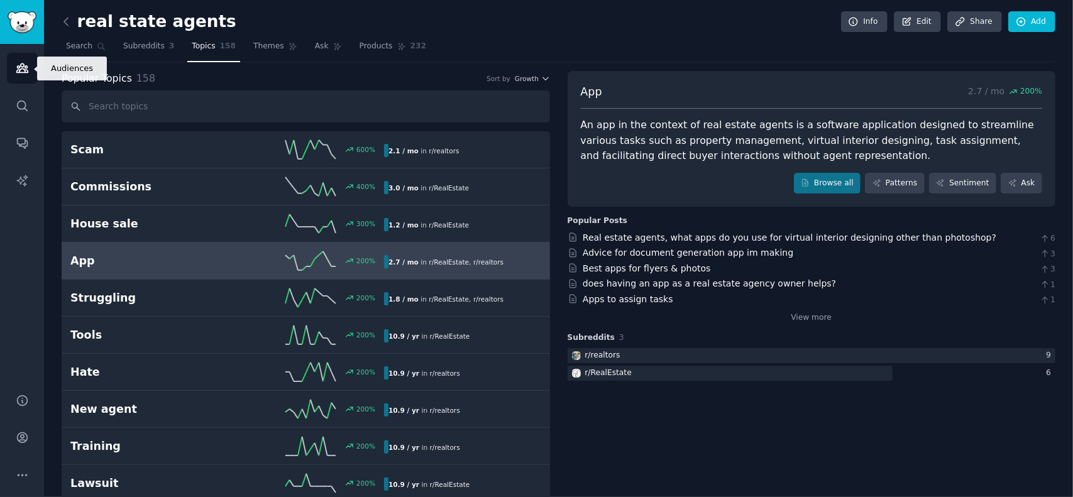
click at [21, 67] on icon "Sidebar" at bounding box center [22, 68] width 13 height 13
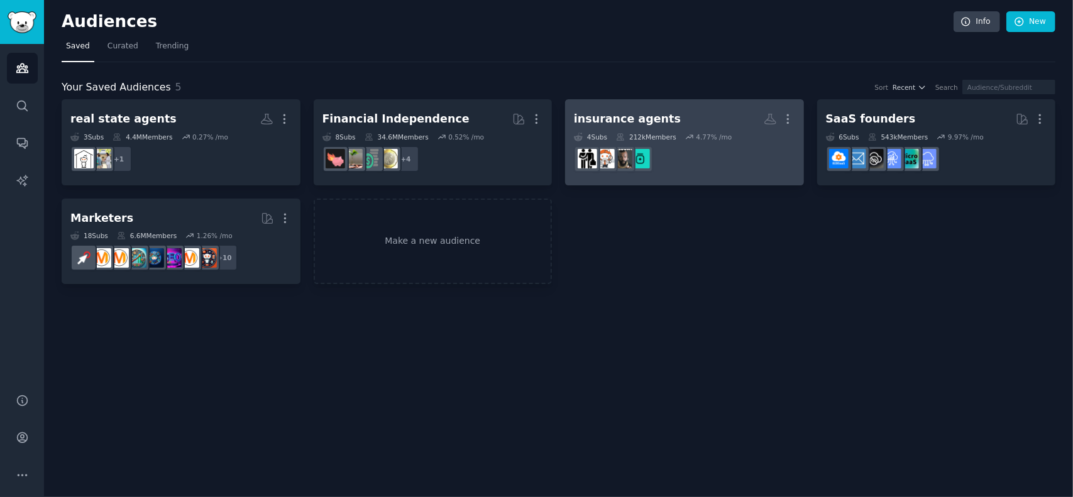
click at [674, 133] on div "4 Sub s 212k Members 4.77 % /mo" at bounding box center [684, 137] width 221 height 9
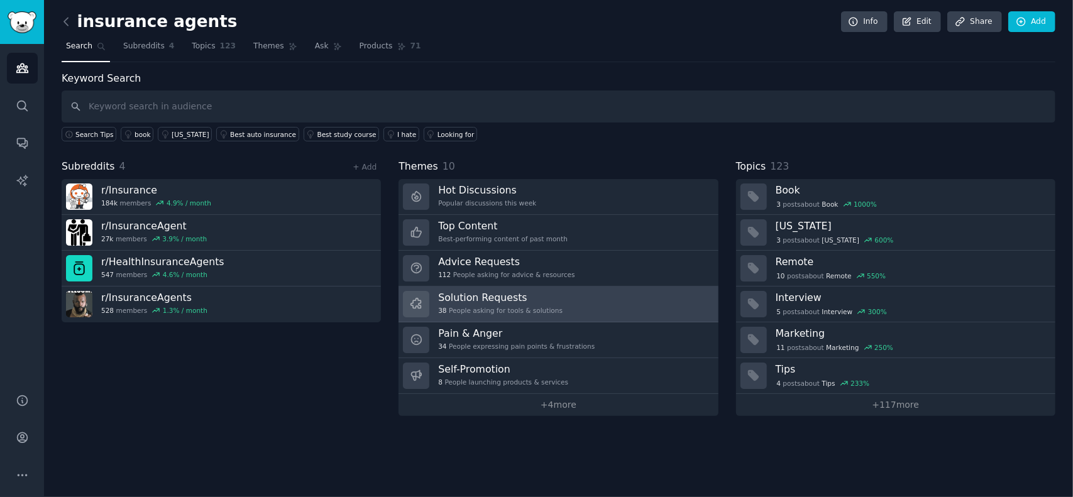
click at [489, 296] on h3 "Solution Requests" at bounding box center [500, 297] width 125 height 13
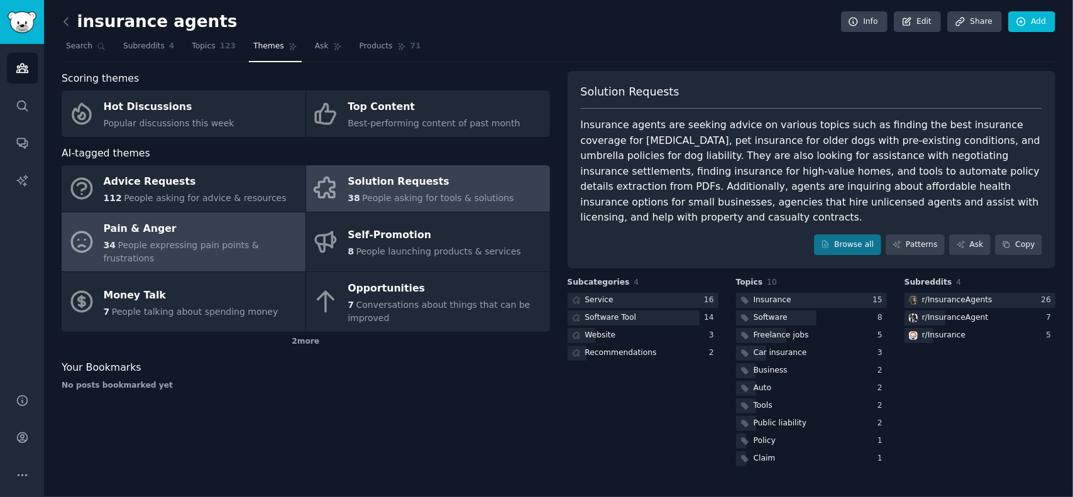
click at [221, 232] on div "Pain & Anger" at bounding box center [202, 229] width 196 height 20
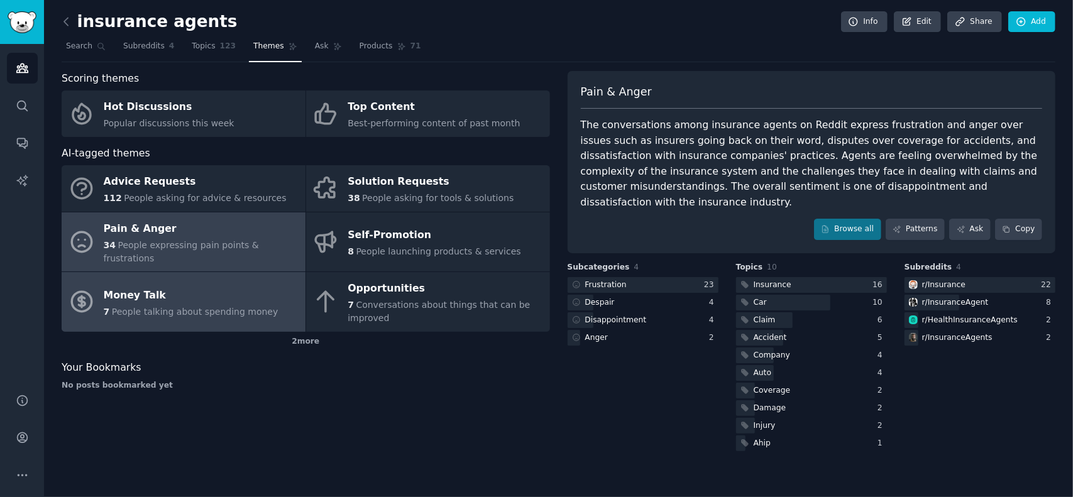
click at [182, 285] on div "Money Talk" at bounding box center [191, 295] width 175 height 20
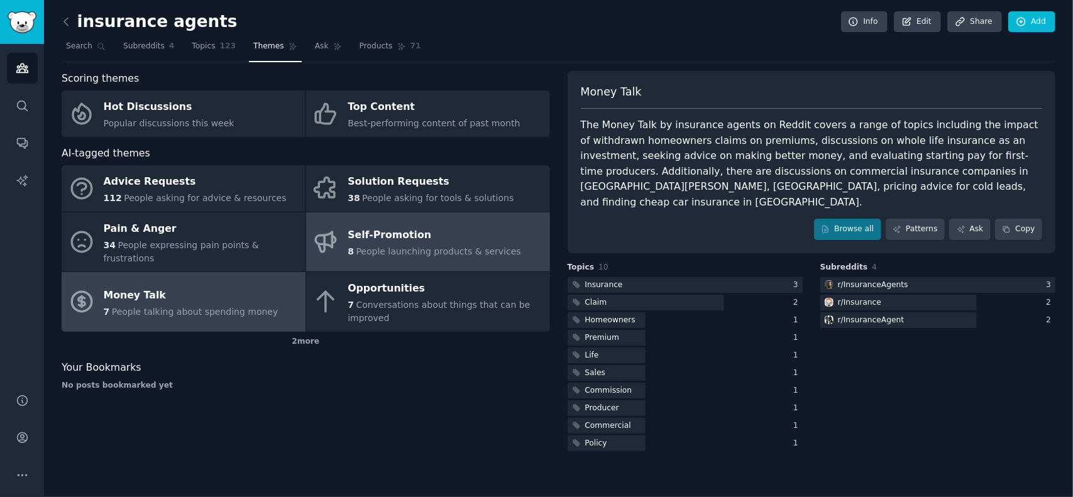
click at [396, 237] on div "Self-Promotion" at bounding box center [435, 236] width 174 height 20
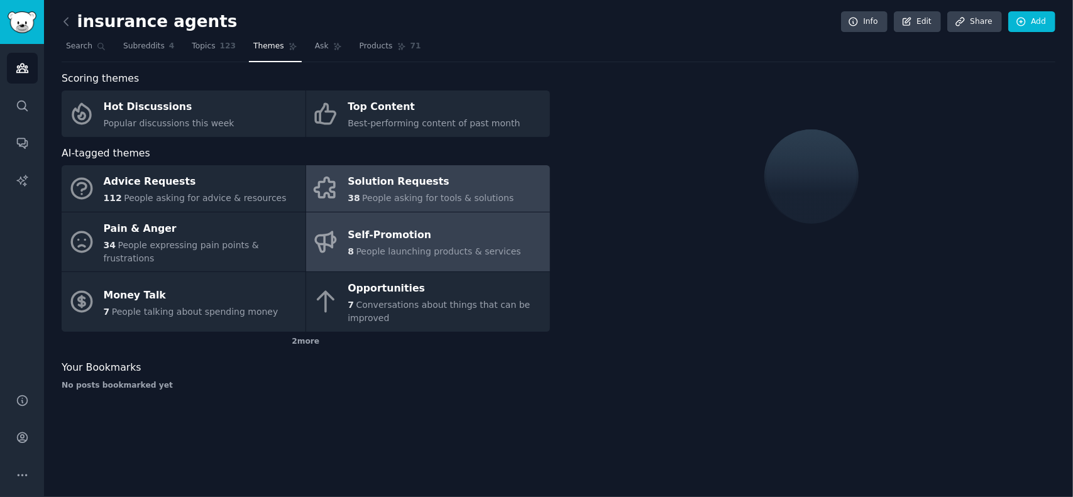
click at [392, 177] on div "Solution Requests" at bounding box center [431, 182] width 166 height 20
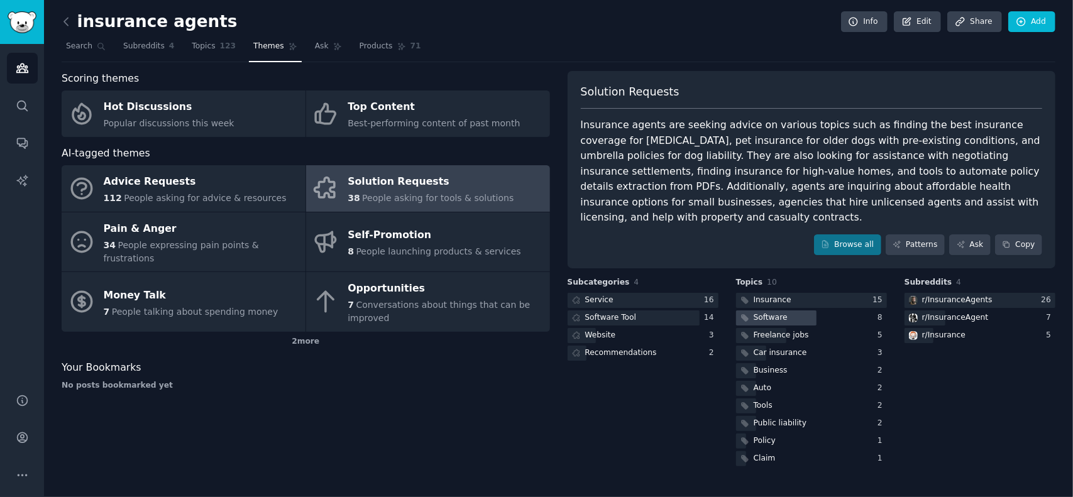
click at [777, 313] on div "Software" at bounding box center [771, 318] width 34 height 11
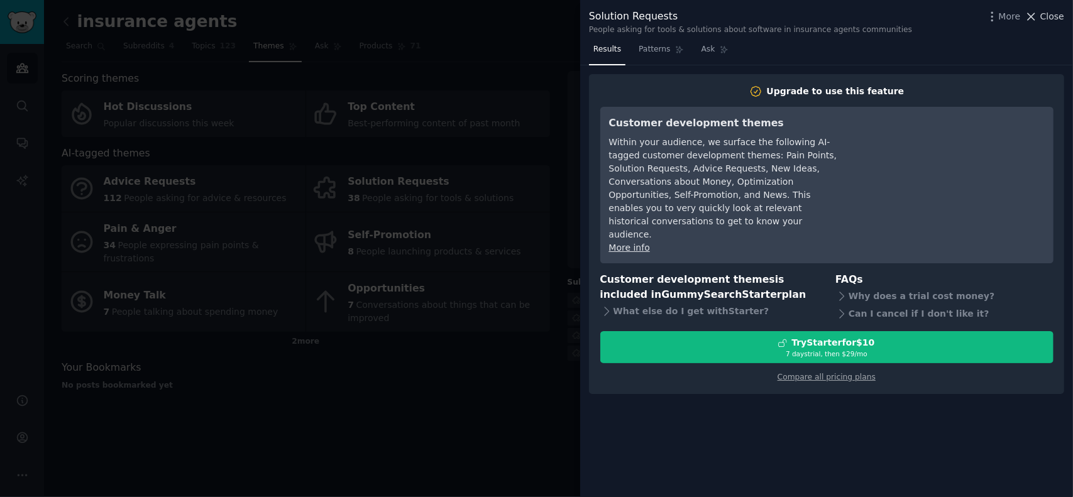
click at [1053, 14] on span "Close" at bounding box center [1053, 16] width 24 height 13
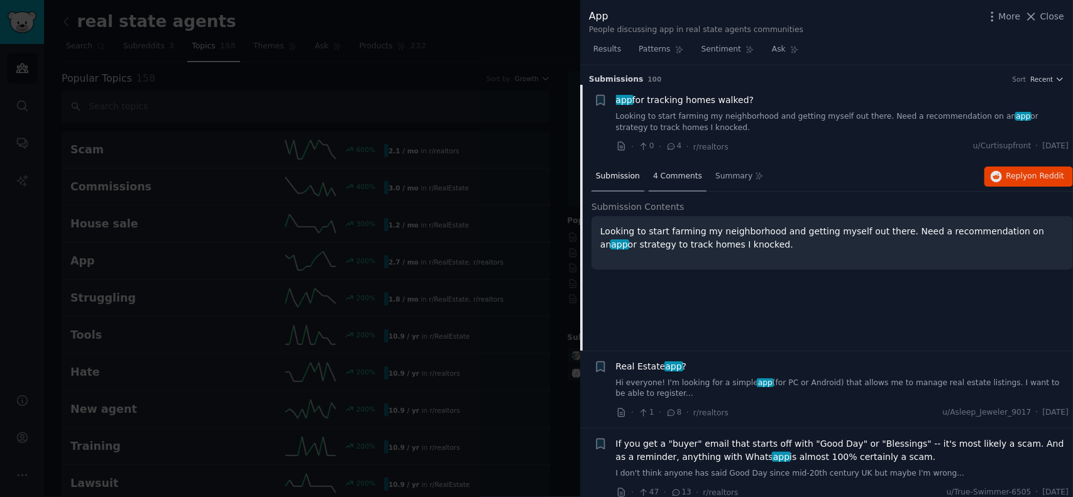
click at [670, 174] on span "4 Comments" at bounding box center [677, 176] width 49 height 11
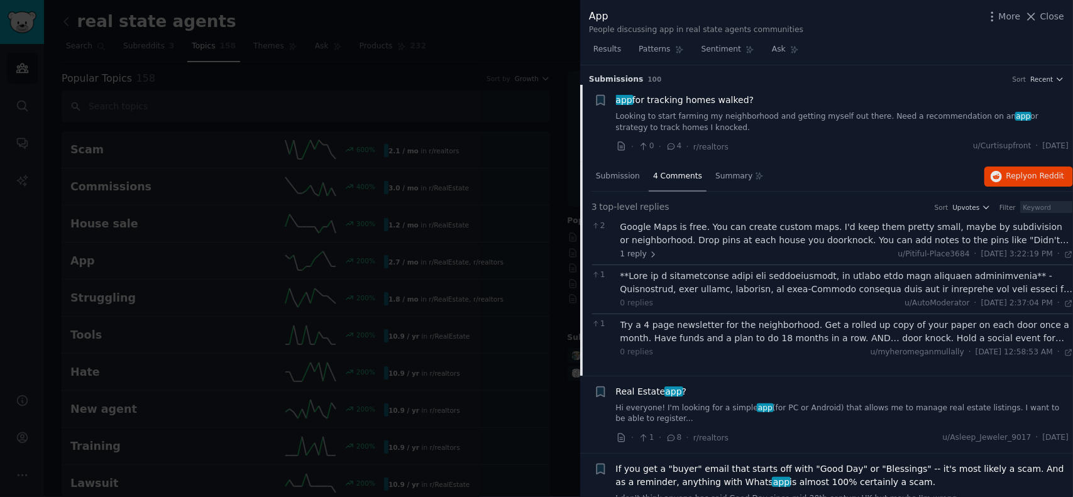
click at [1031, 240] on div "Google Maps is free. You can create custom maps. I'd keep them pretty small, ma…" at bounding box center [847, 234] width 453 height 26
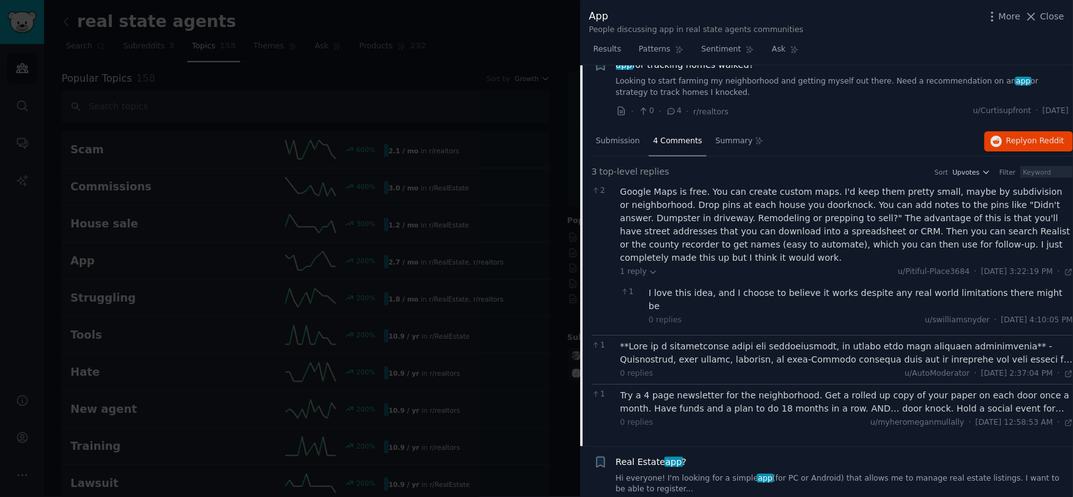
scroll to position [63, 0]
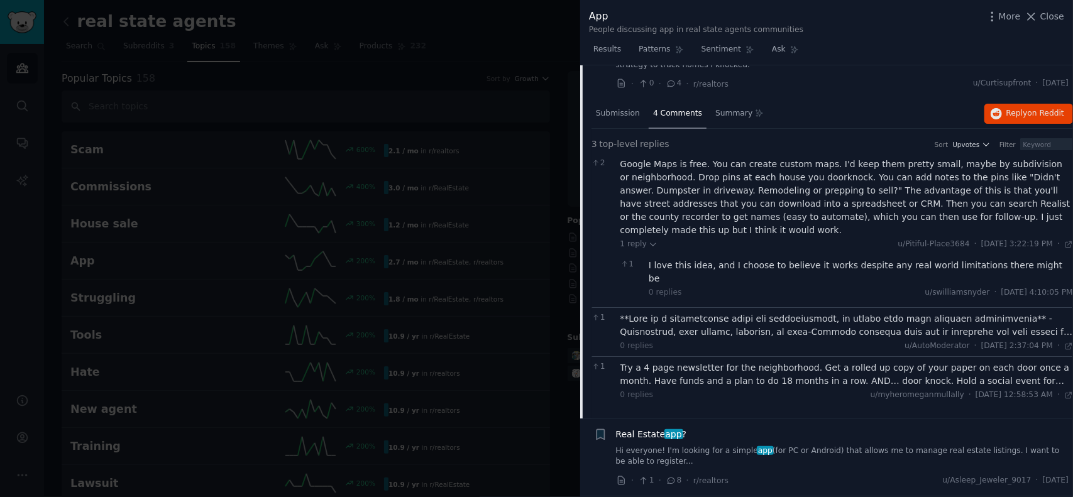
click at [1057, 362] on div "Try a 4 page newsletter for the neighborhood. Get a rolled up copy of your pape…" at bounding box center [847, 375] width 453 height 26
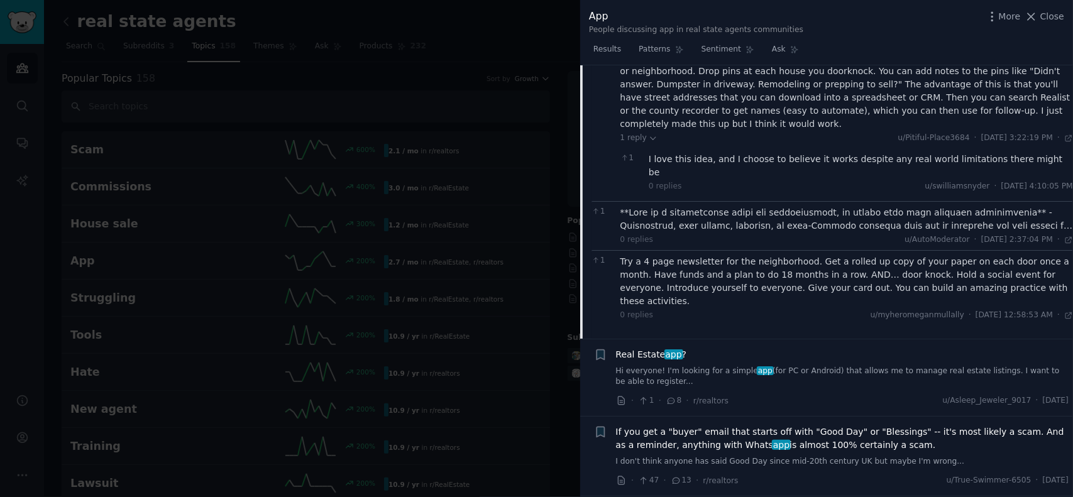
scroll to position [189, 0]
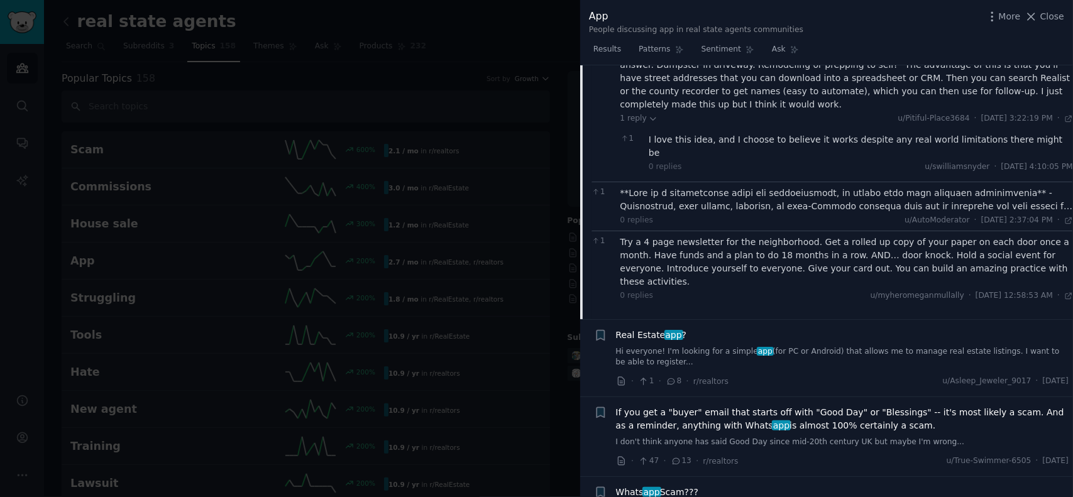
click at [799, 346] on link "Hi everyone! I'm looking for a simple app (for PC or Android) that allows me to…" at bounding box center [842, 357] width 453 height 22
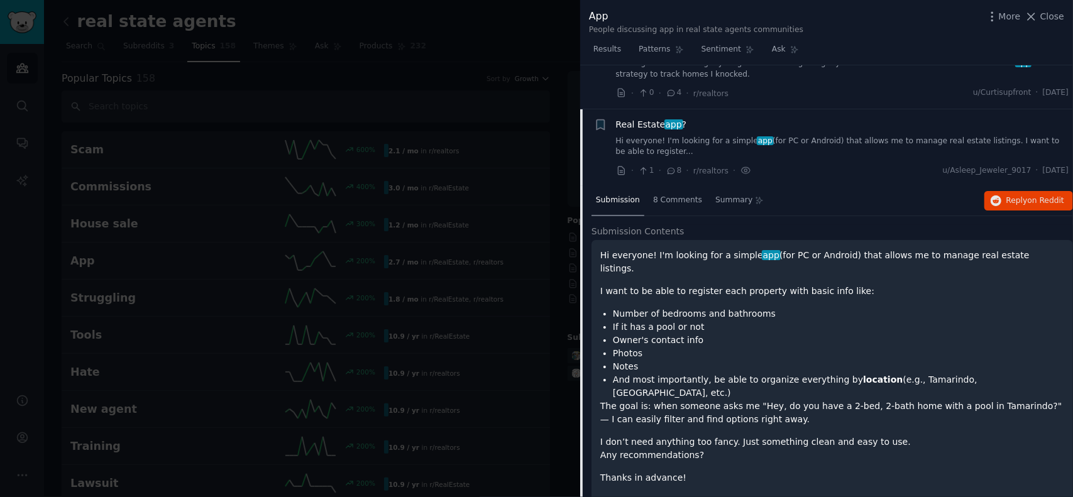
scroll to position [34, 0]
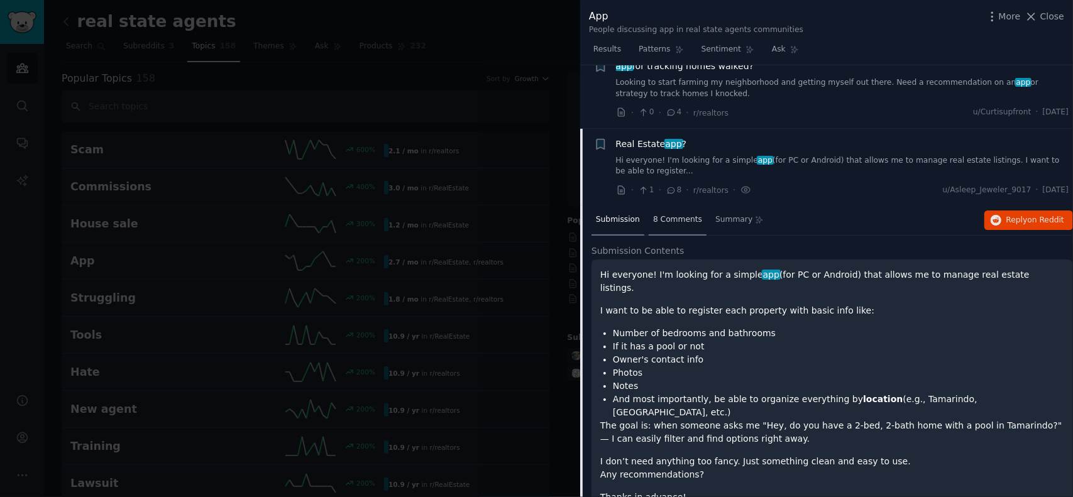
click at [672, 221] on span "8 Comments" at bounding box center [677, 219] width 49 height 11
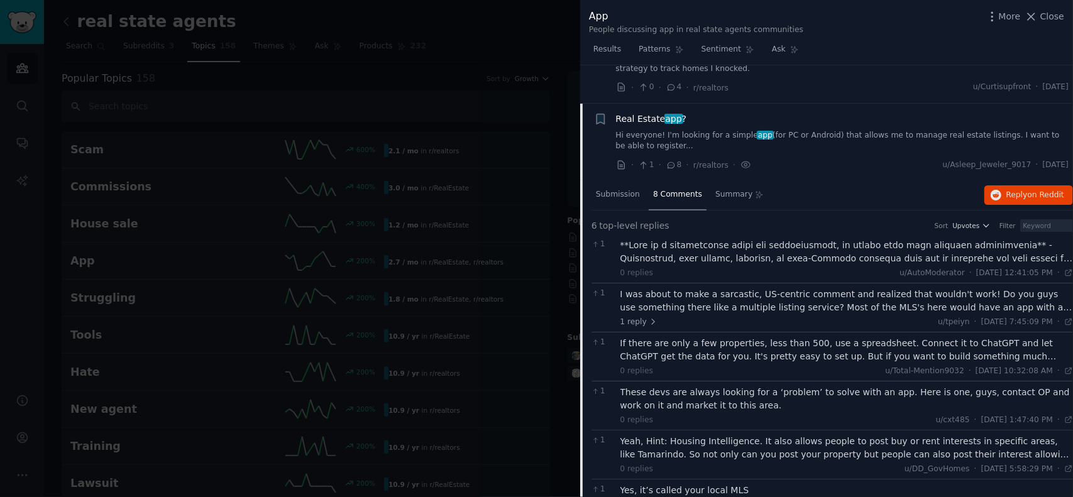
scroll to position [97, 0]
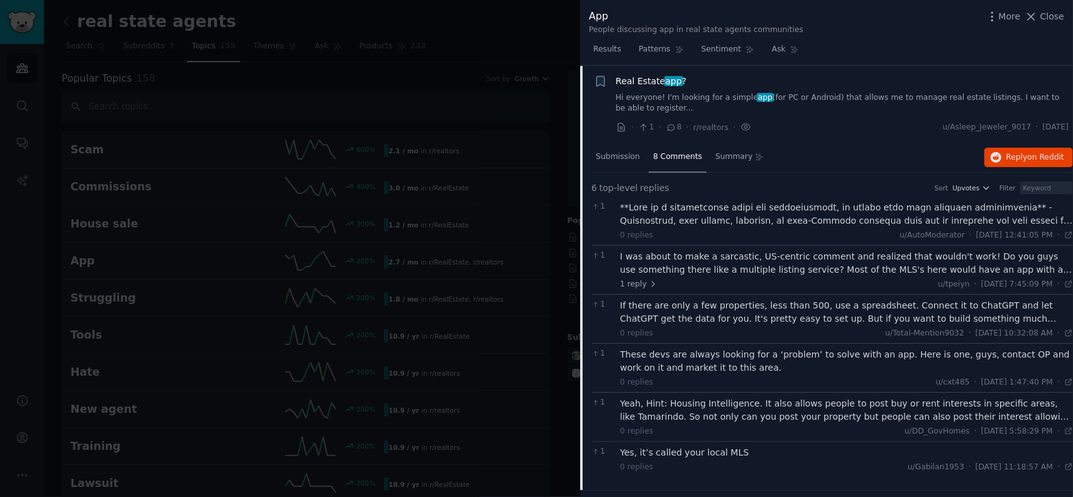
click at [1058, 269] on div "I was about to make a sarcastic, US-centric comment and realized that wouldn't …" at bounding box center [847, 263] width 453 height 26
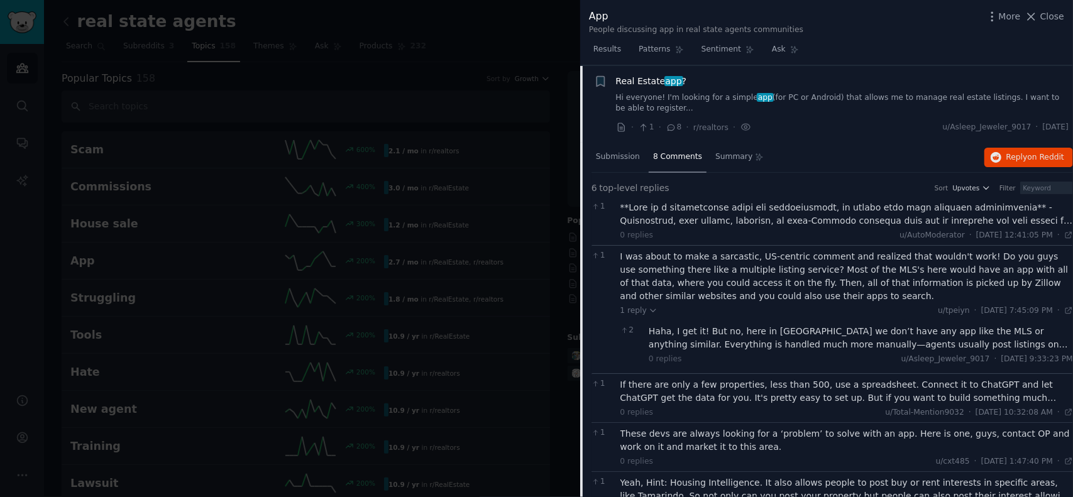
click at [1039, 343] on div "Haha, I get it! But no, here in [GEOGRAPHIC_DATA] we don’t have any app like th…" at bounding box center [861, 338] width 424 height 26
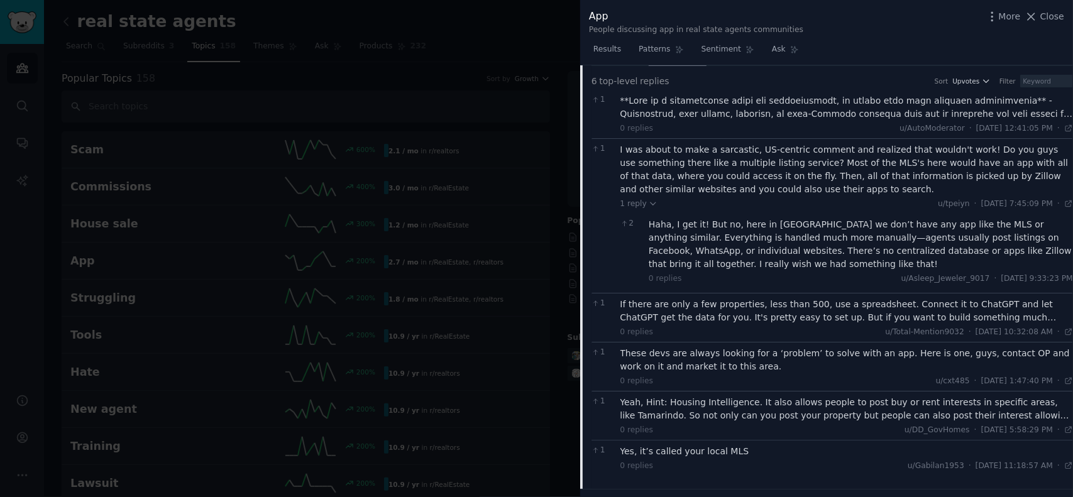
scroll to position [223, 0]
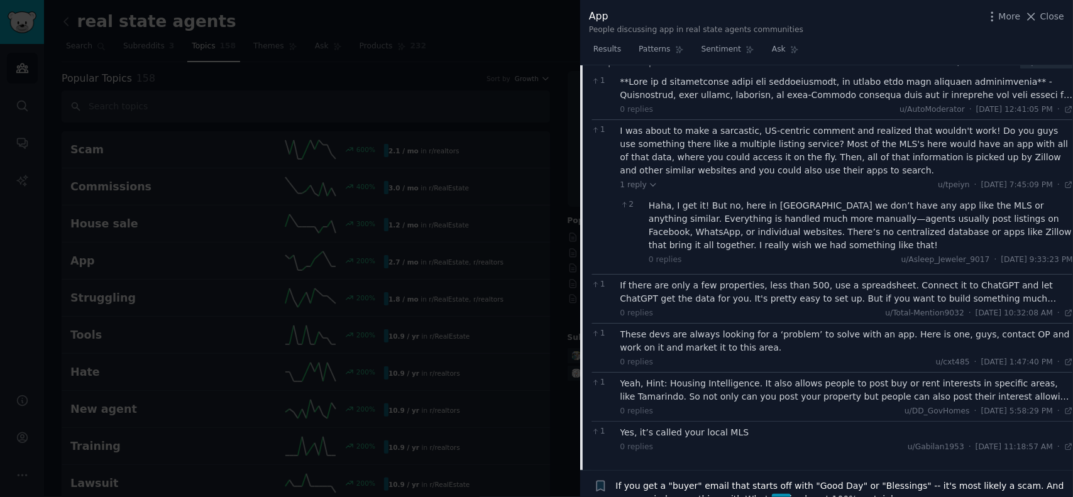
click at [1048, 297] on div "If there are only a few properties, less than 500, use a spreadsheet. Connect i…" at bounding box center [847, 292] width 453 height 26
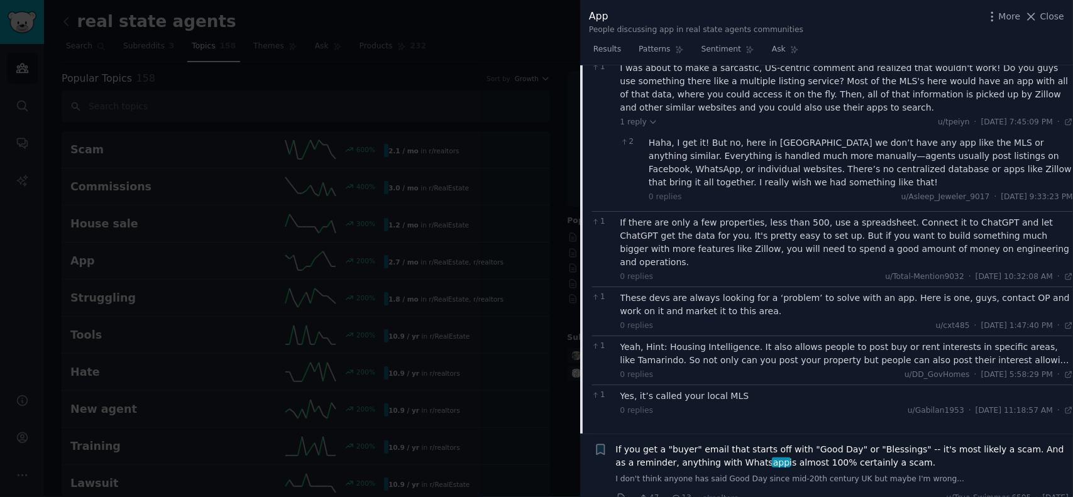
scroll to position [348, 0]
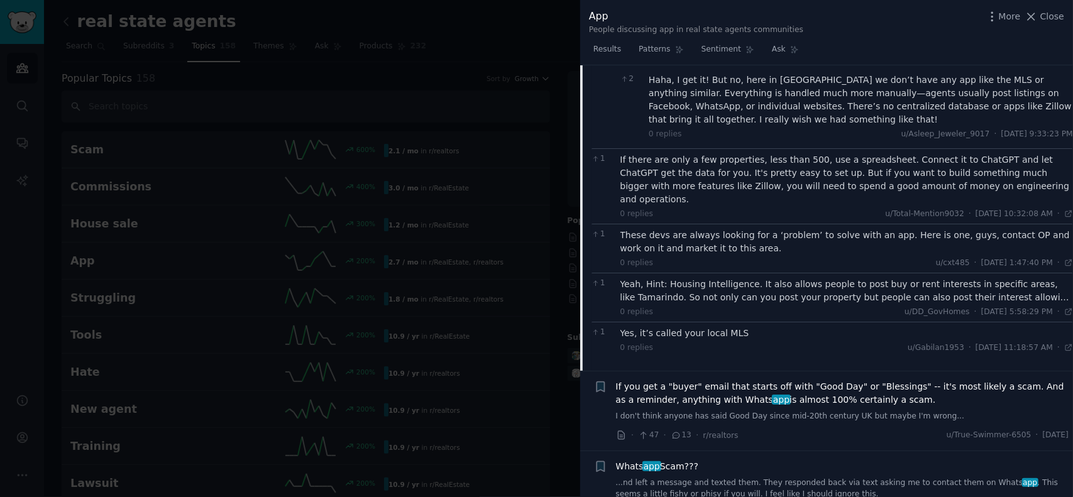
click at [1058, 285] on div "Yeah, Hint: Housing Intelligence. It also allows people to post buy or rent int…" at bounding box center [847, 291] width 453 height 26
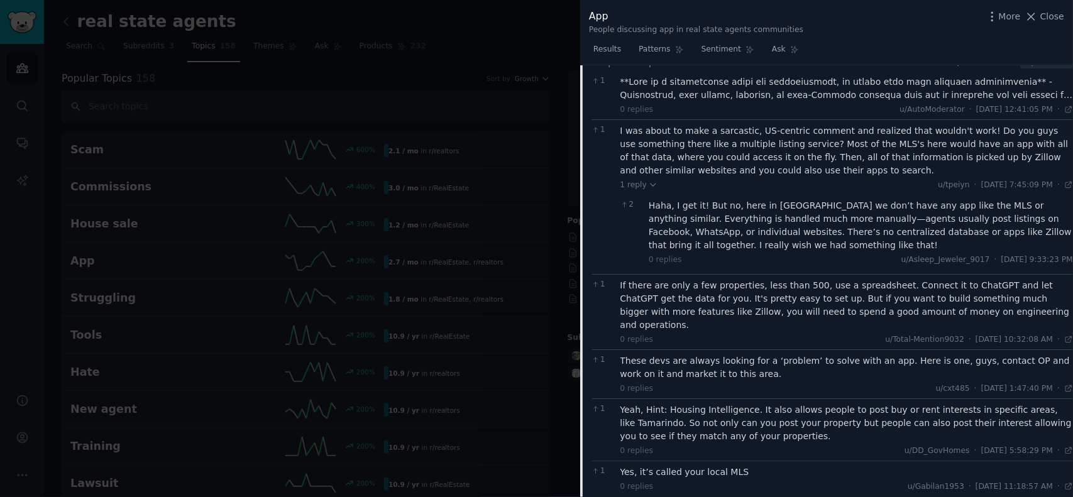
scroll to position [160, 0]
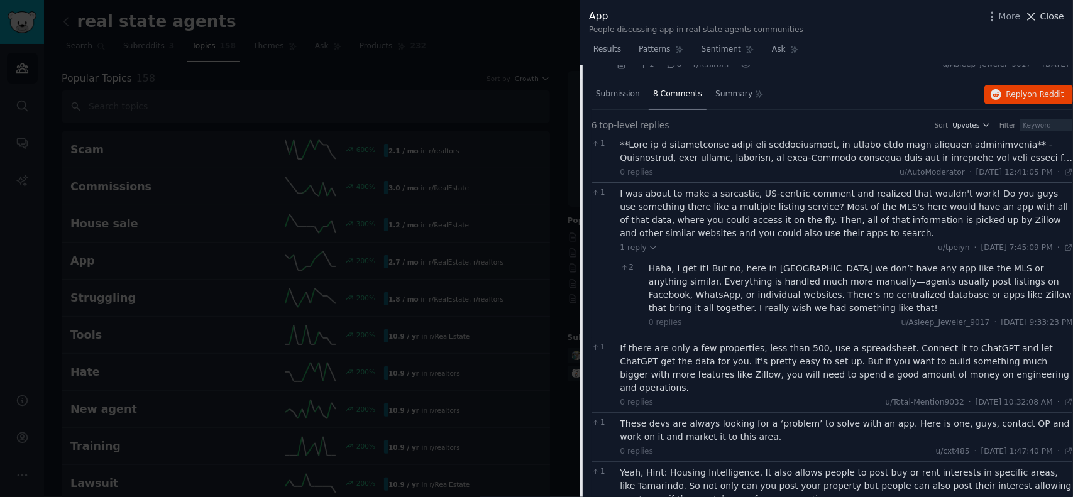
click at [1058, 19] on span "Close" at bounding box center [1053, 16] width 24 height 13
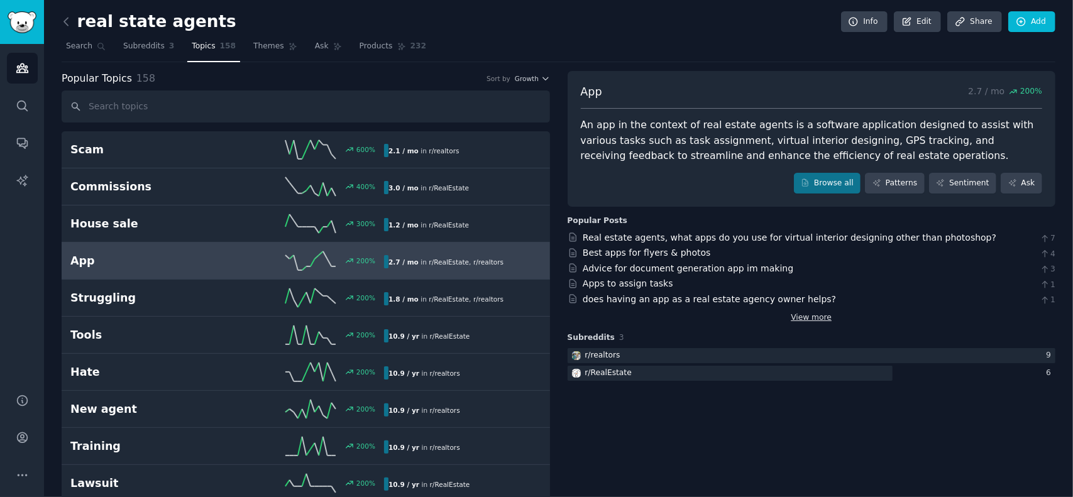
click at [806, 314] on link "View more" at bounding box center [811, 318] width 41 height 11
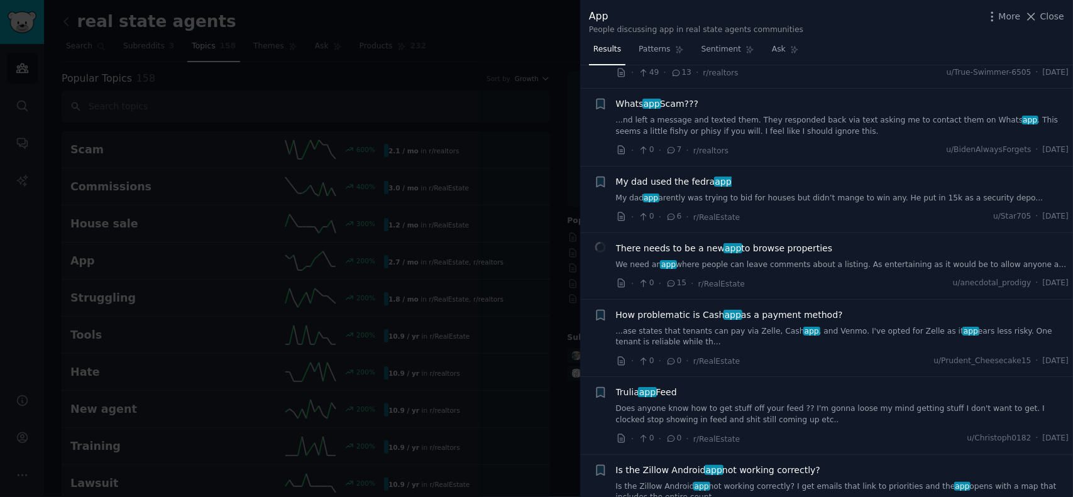
scroll to position [252, 0]
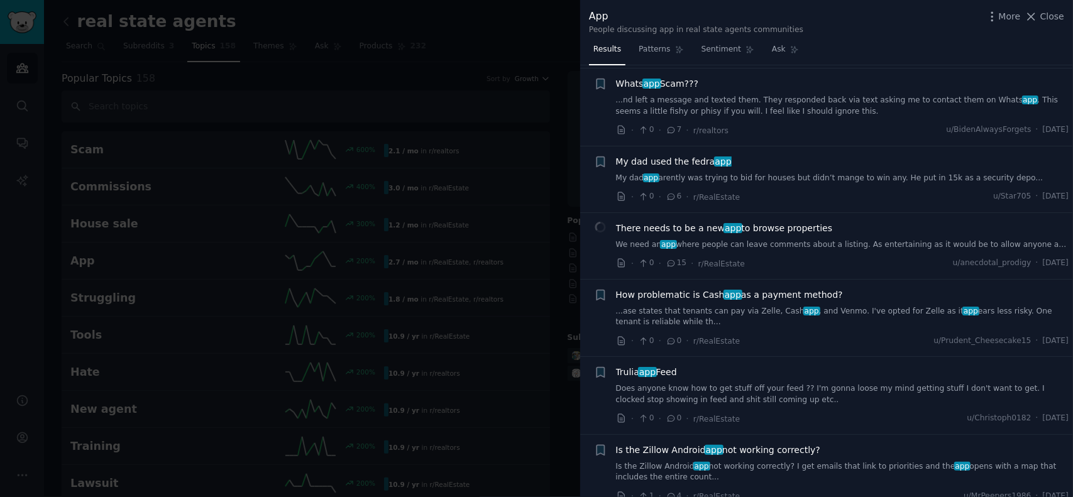
click at [973, 240] on link "We need an app where people can leave comments about a listing. As entertaining…" at bounding box center [842, 245] width 453 height 11
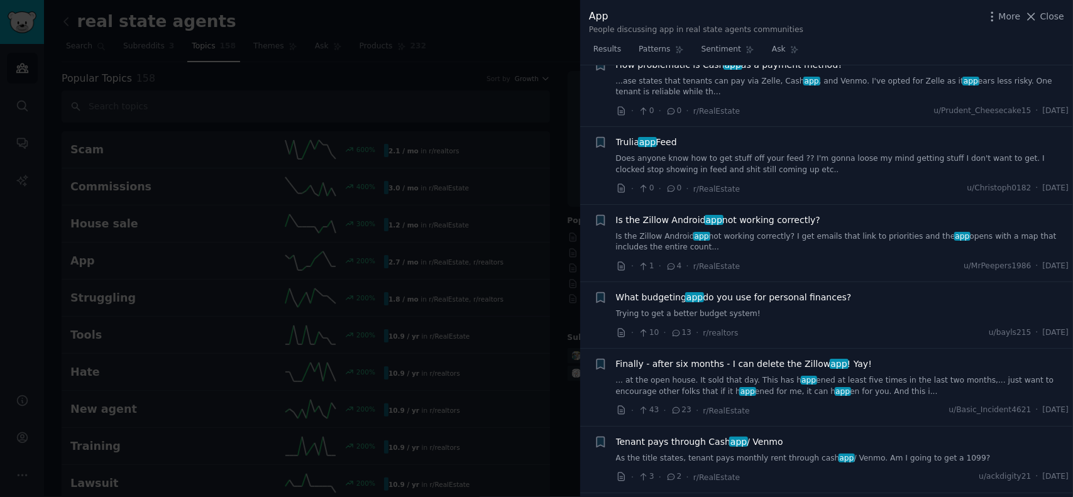
scroll to position [650, 0]
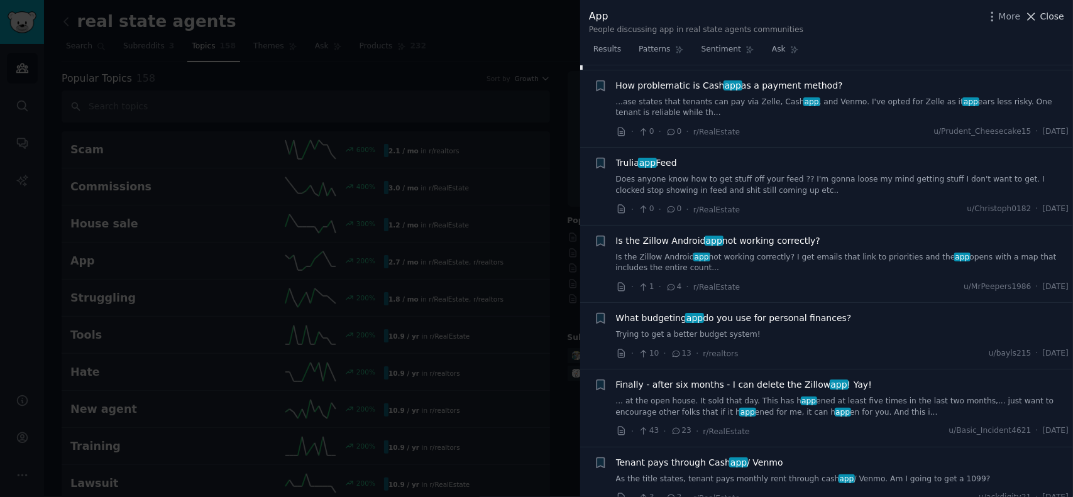
click at [1048, 14] on span "Close" at bounding box center [1053, 16] width 24 height 13
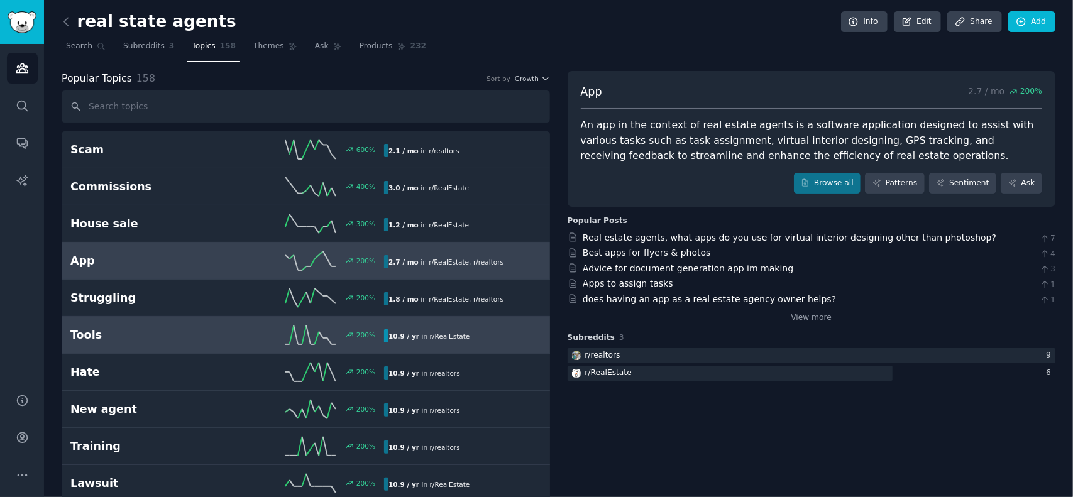
click at [87, 333] on h2 "Tools" at bounding box center [148, 336] width 157 height 16
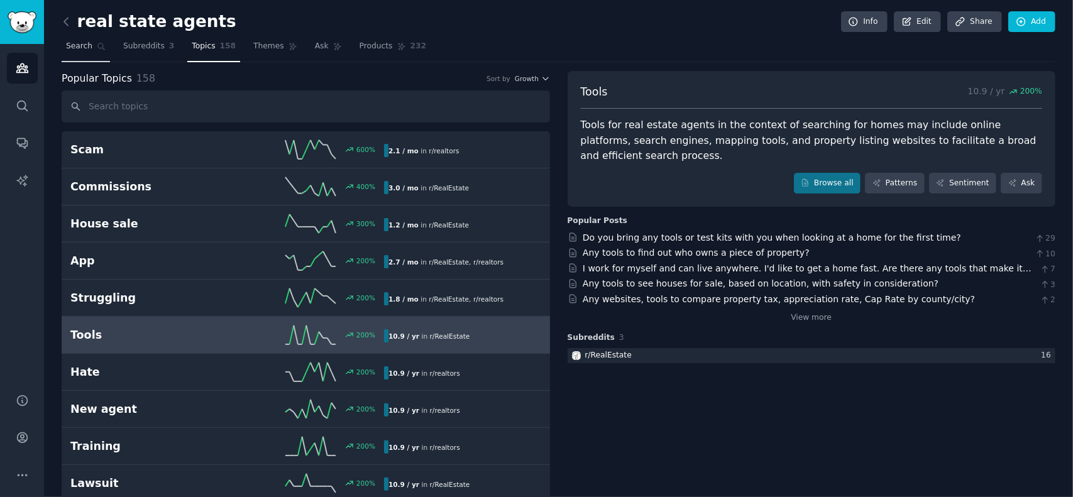
click at [70, 47] on span "Search" at bounding box center [79, 46] width 26 height 11
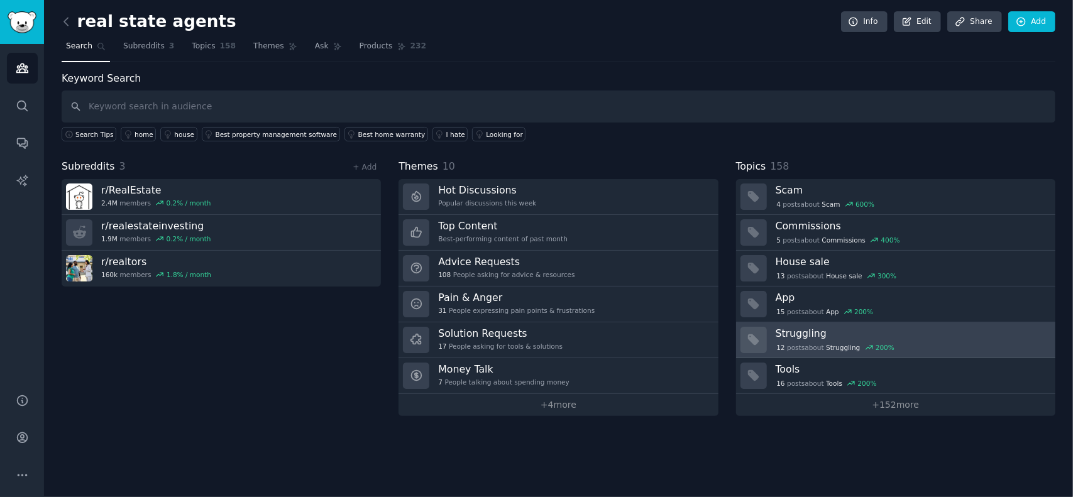
click at [807, 331] on h3 "Struggling" at bounding box center [911, 333] width 271 height 13
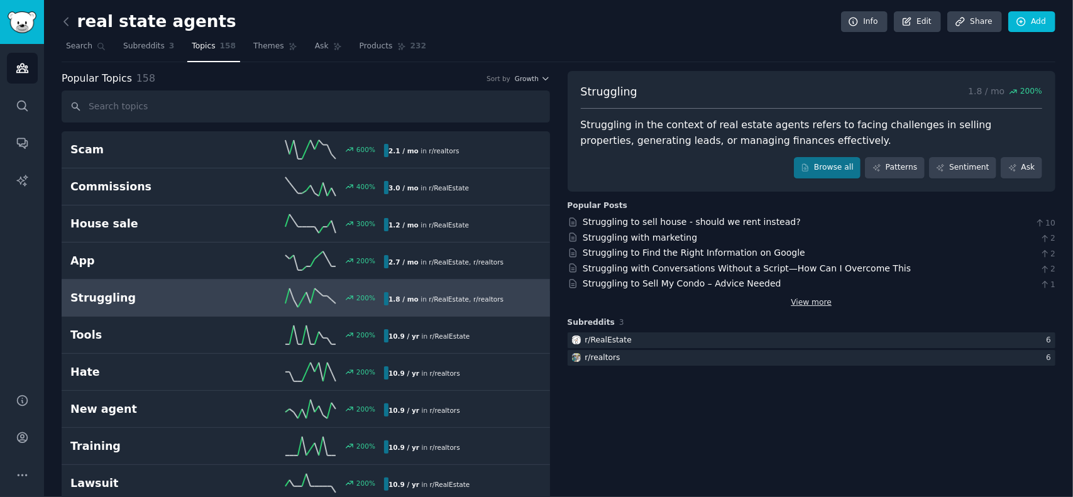
click at [800, 301] on link "View more" at bounding box center [811, 302] width 41 height 11
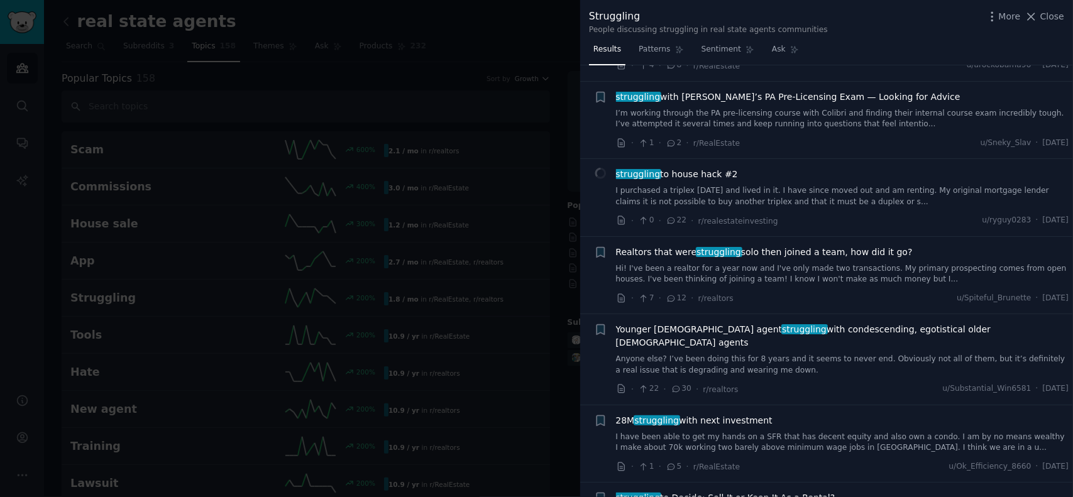
scroll to position [566, 0]
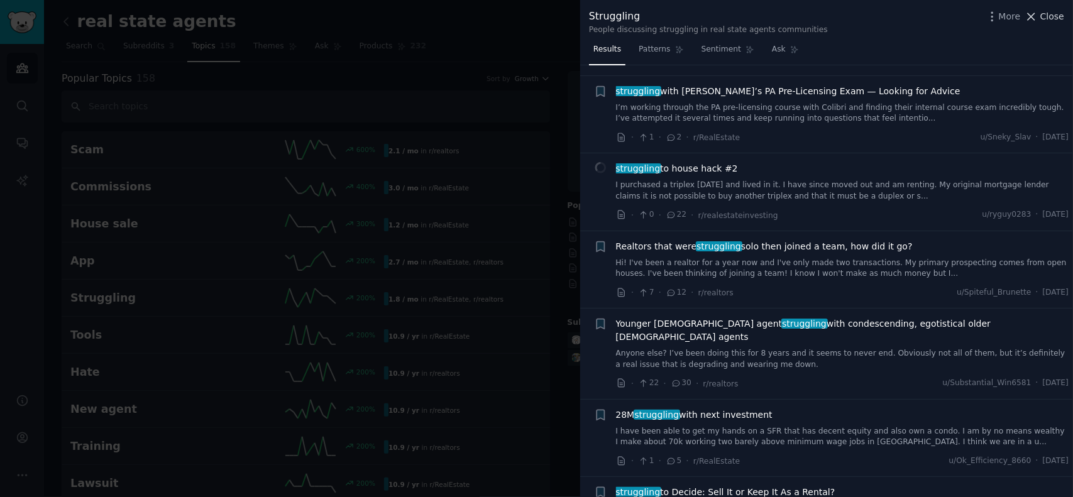
click at [1052, 18] on span "Close" at bounding box center [1053, 16] width 24 height 13
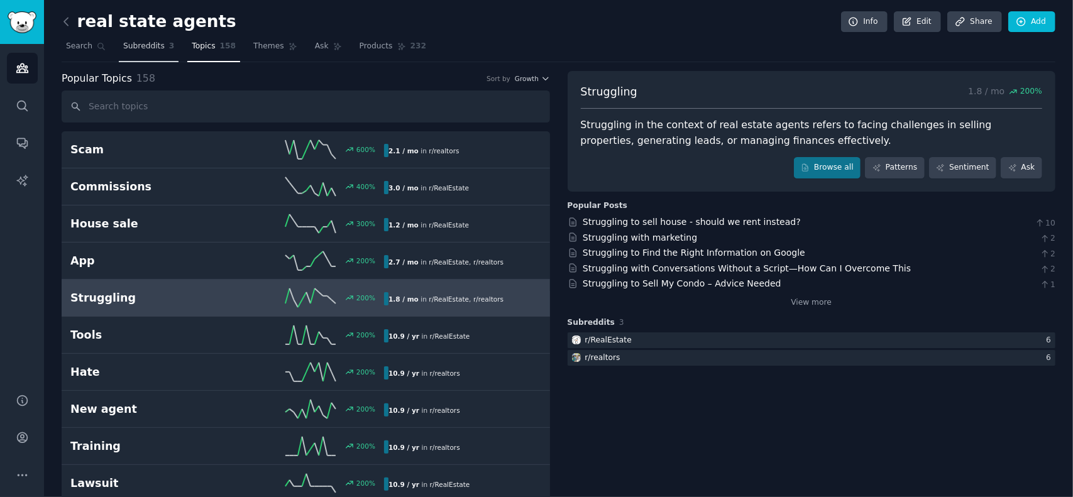
click at [145, 41] on span "Subreddits" at bounding box center [144, 46] width 42 height 11
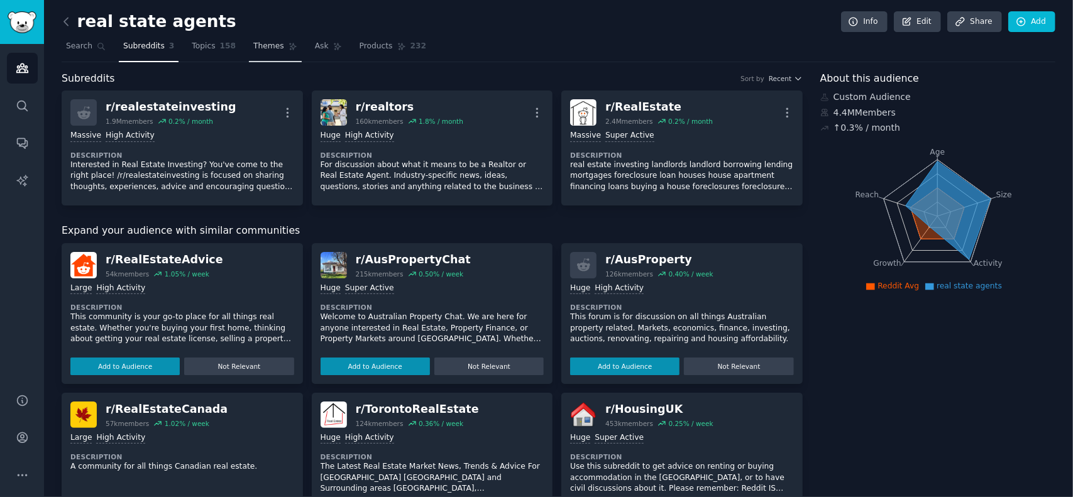
click at [260, 48] on span "Themes" at bounding box center [268, 46] width 31 height 11
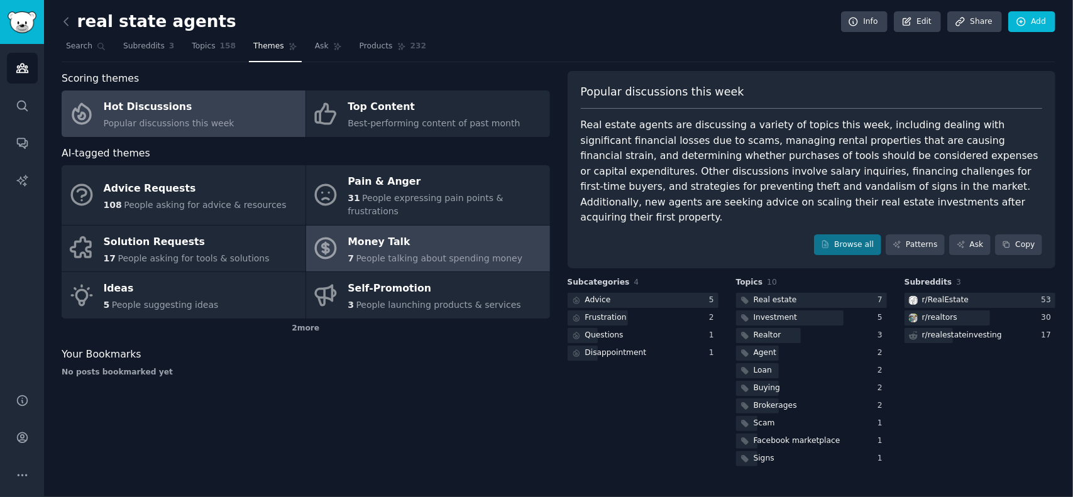
click at [384, 233] on div "Money Talk" at bounding box center [435, 242] width 175 height 20
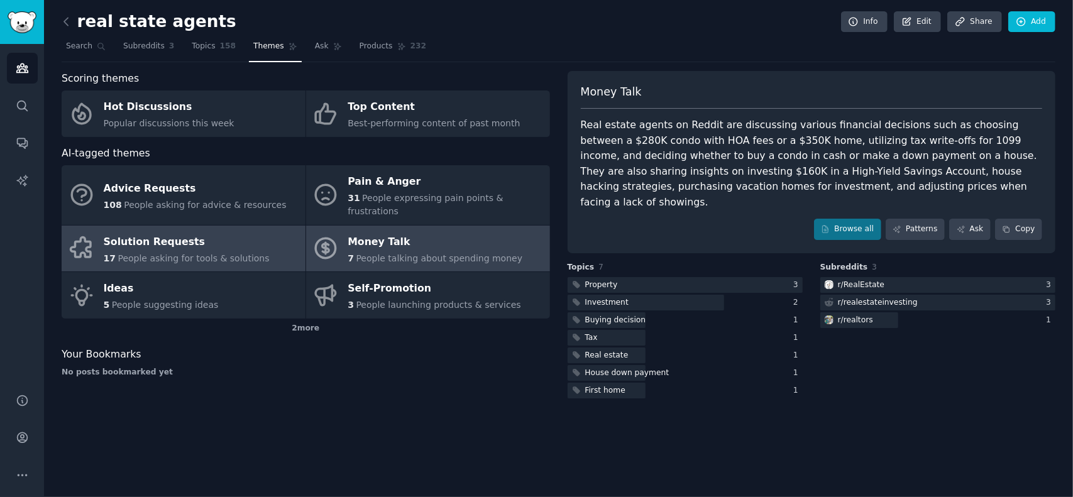
click at [178, 232] on div "Solution Requests" at bounding box center [187, 242] width 166 height 20
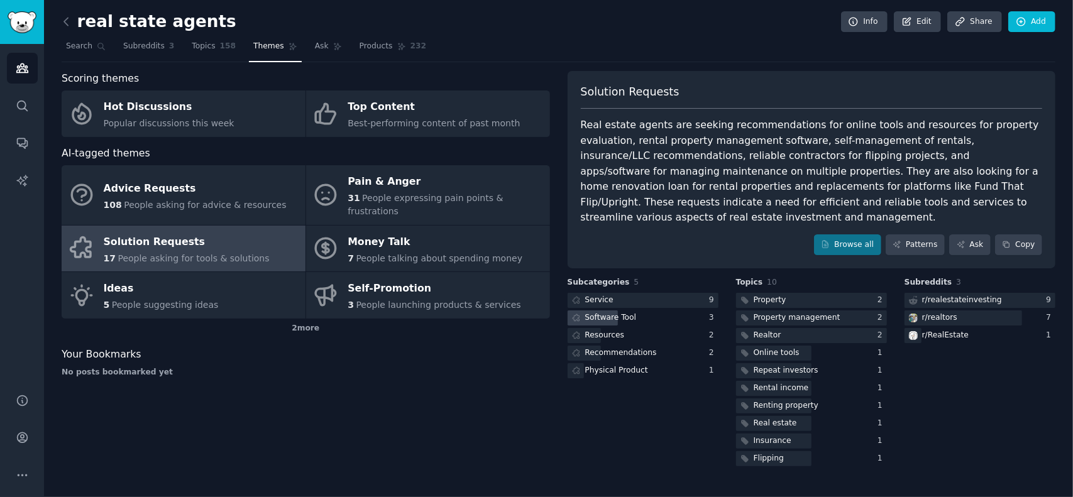
click at [606, 313] on div "Software Tool" at bounding box center [611, 318] width 52 height 11
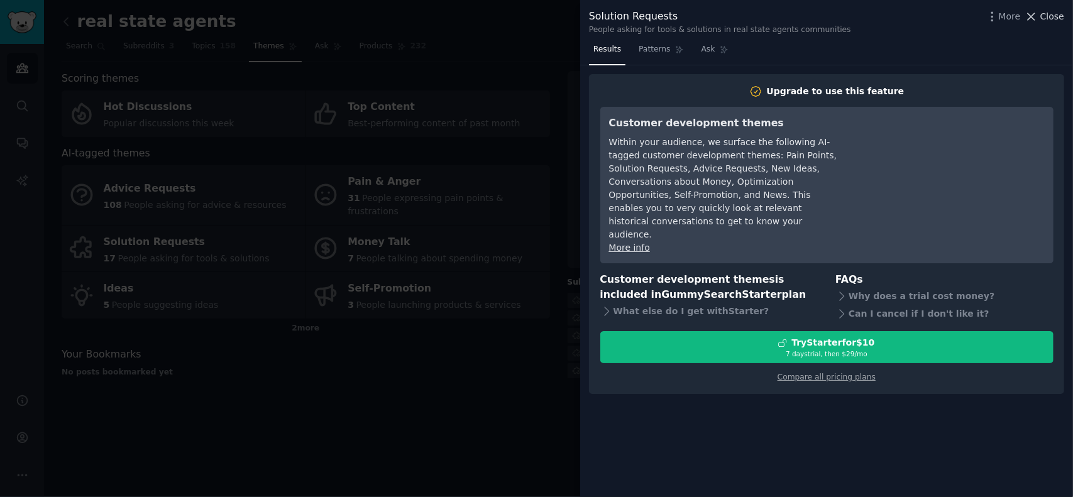
click at [1049, 13] on span "Close" at bounding box center [1053, 16] width 24 height 13
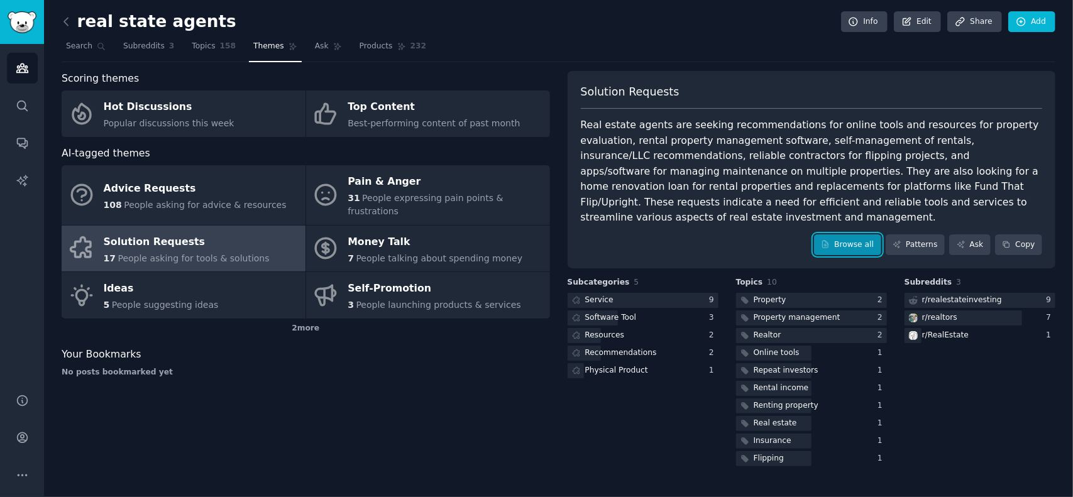
click at [860, 235] on link "Browse all" at bounding box center [847, 245] width 67 height 21
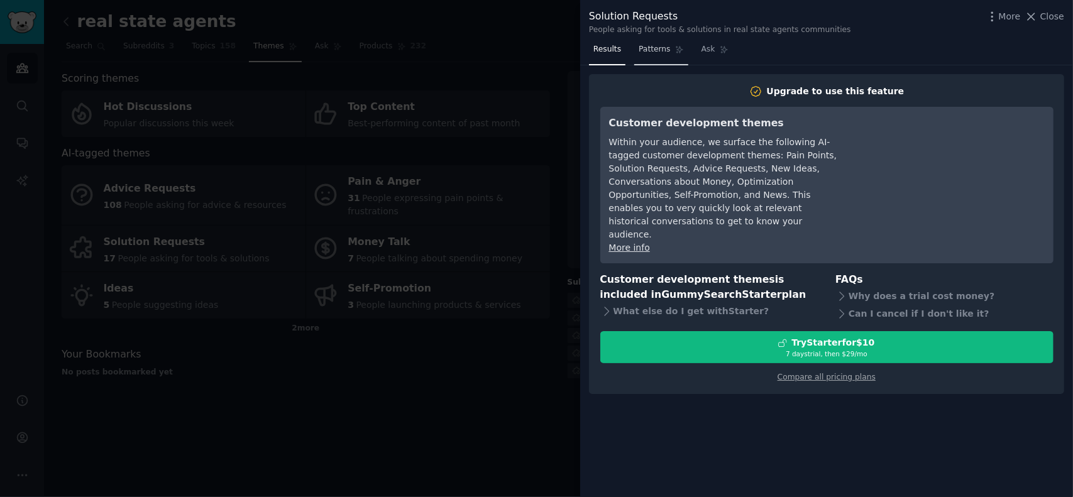
click at [650, 52] on span "Patterns" at bounding box center [654, 49] width 31 height 11
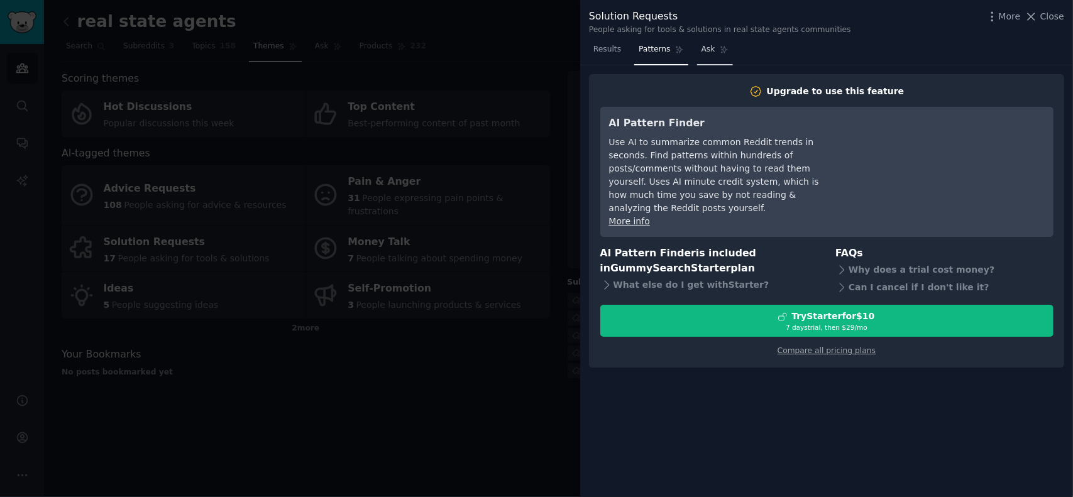
click at [702, 51] on span "Ask" at bounding box center [709, 49] width 14 height 11
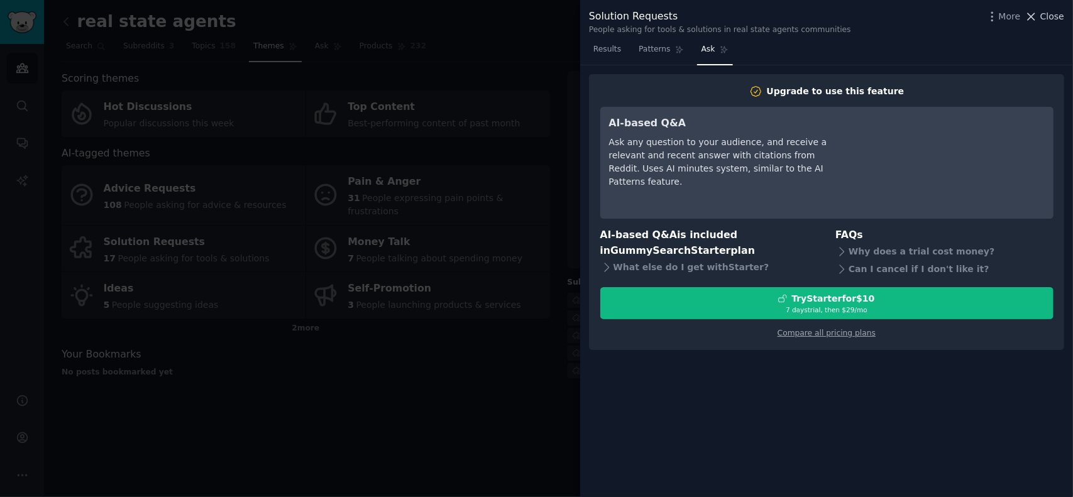
click at [1053, 16] on span "Close" at bounding box center [1053, 16] width 24 height 13
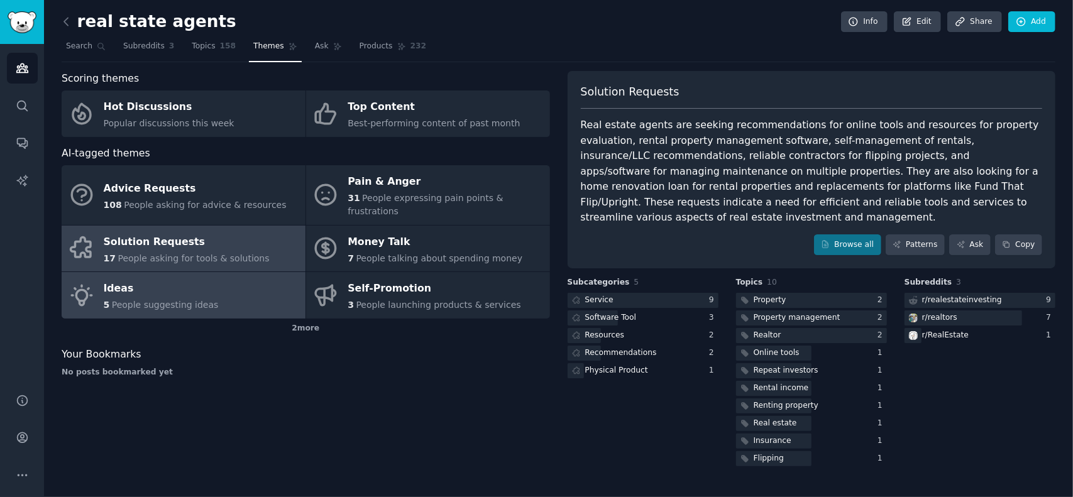
click at [182, 281] on div "Ideas" at bounding box center [161, 289] width 115 height 20
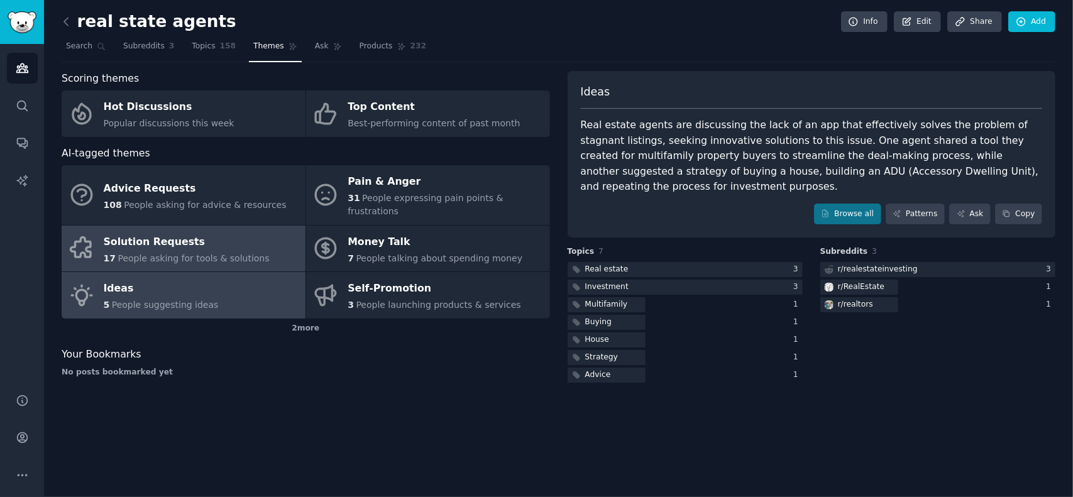
click at [196, 253] on span "People asking for tools & solutions" at bounding box center [194, 258] width 152 height 10
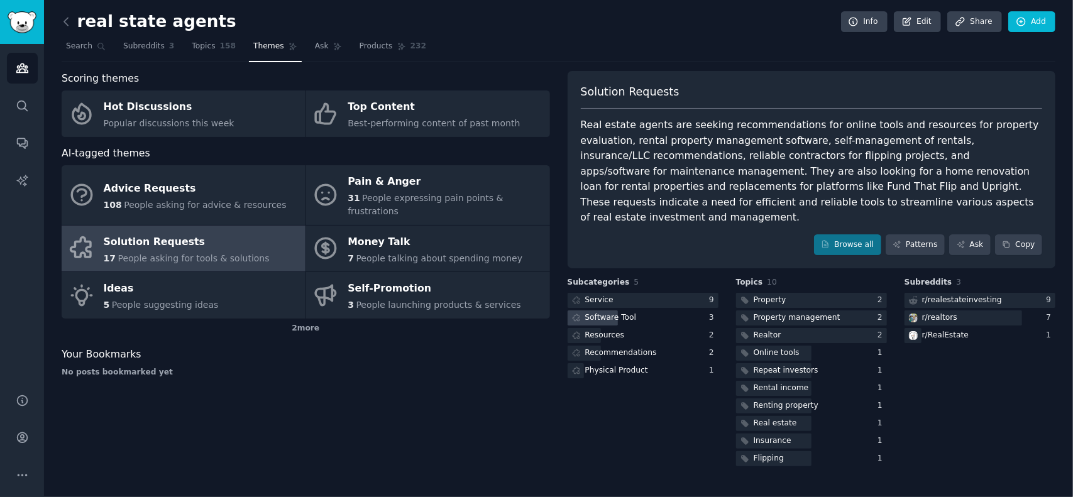
click at [611, 313] on div "Software Tool" at bounding box center [611, 318] width 52 height 11
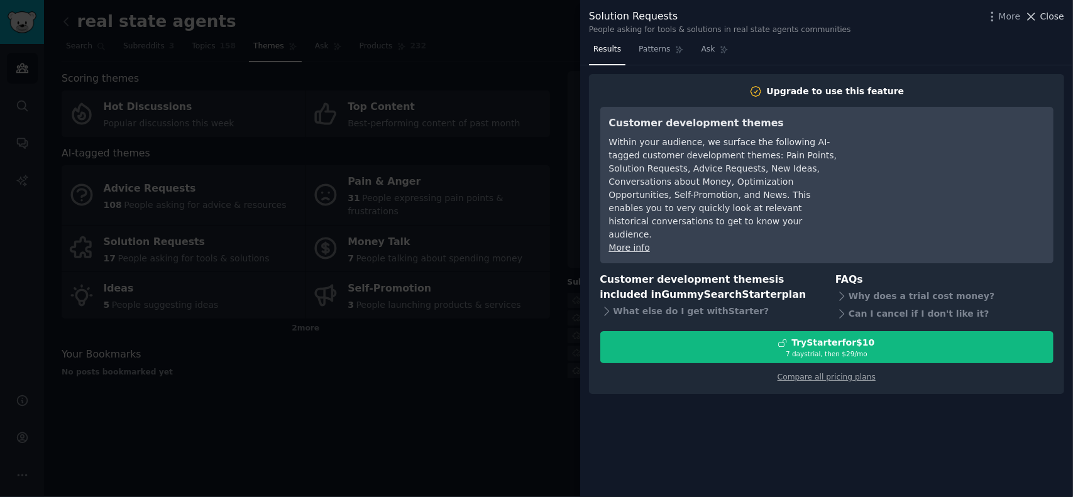
click at [1051, 19] on span "Close" at bounding box center [1053, 16] width 24 height 13
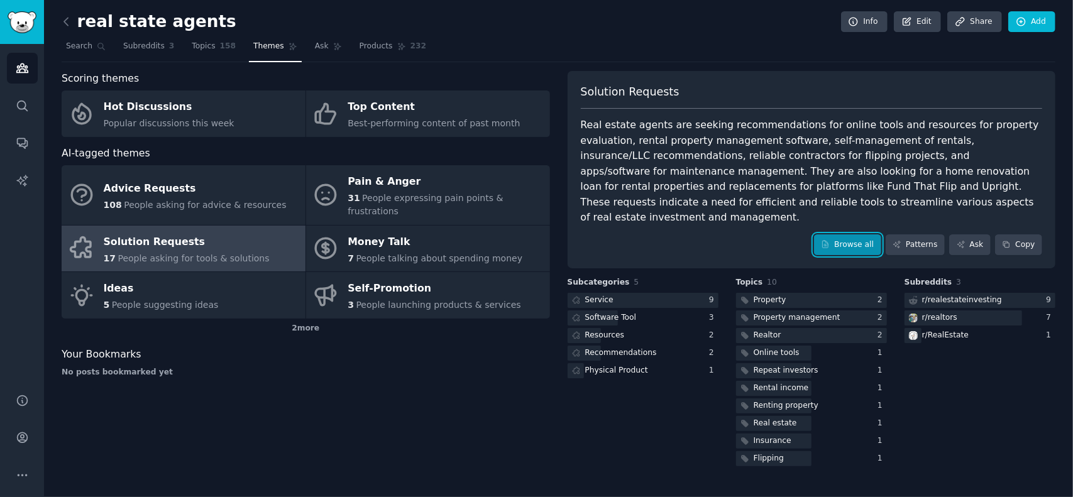
click at [851, 235] on link "Browse all" at bounding box center [847, 245] width 67 height 21
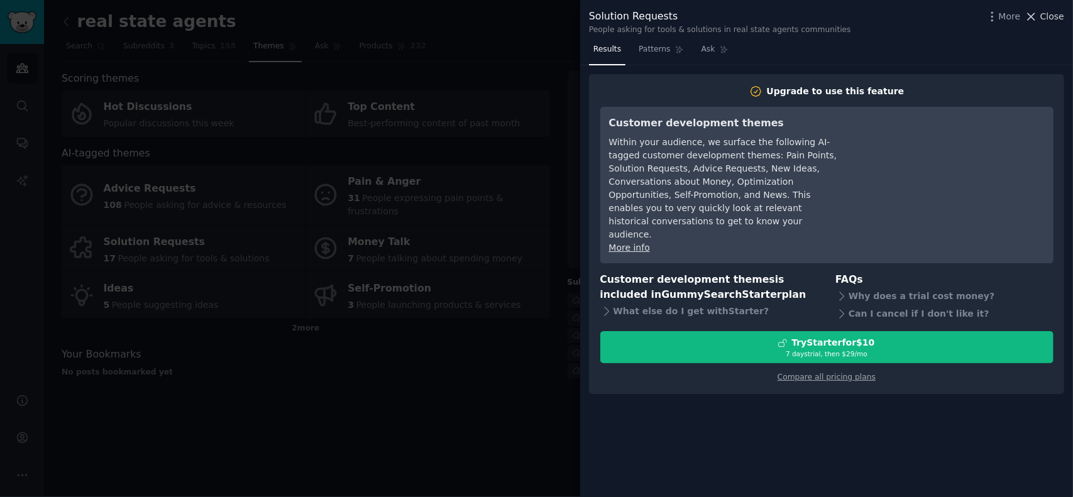
click at [1055, 14] on span "Close" at bounding box center [1053, 16] width 24 height 13
